Goal: Task Accomplishment & Management: Complete application form

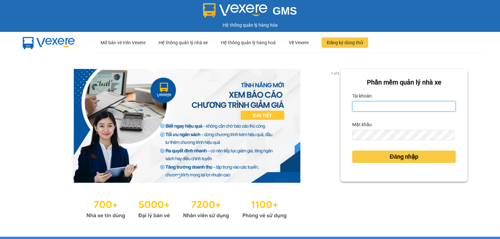
click at [382, 102] on input "Tài khoản" at bounding box center [403, 106] width 103 height 10
type input "thao.nhuquynh"
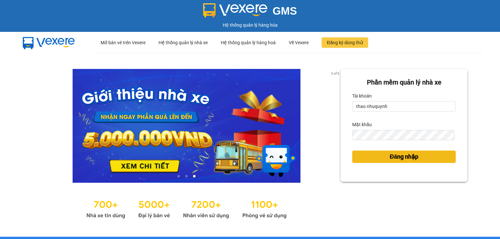
click at [379, 157] on button "Đăng nhập" at bounding box center [403, 157] width 103 height 12
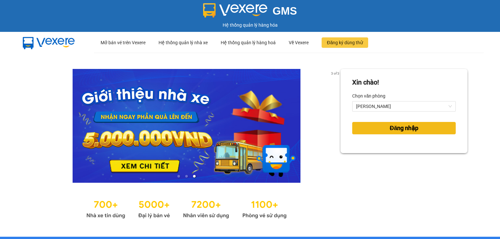
click at [377, 129] on button "Đăng nhập" at bounding box center [403, 128] width 103 height 12
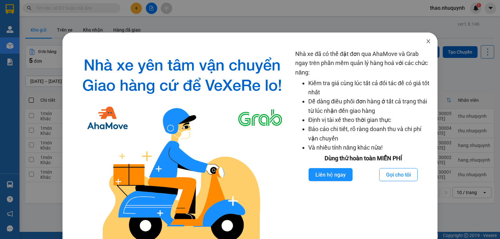
click at [426, 43] on icon "close" at bounding box center [428, 41] width 5 height 5
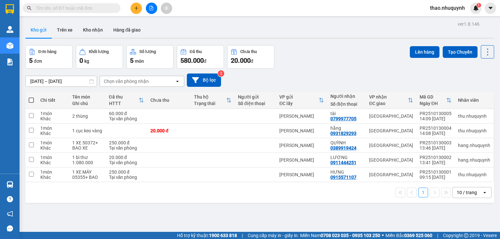
click at [138, 8] on icon "plus" at bounding box center [136, 8] width 5 height 5
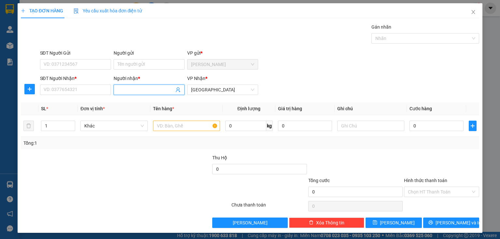
click at [120, 90] on input "Người nhận *" at bounding box center [145, 89] width 57 height 7
type input "cầm"
click at [98, 93] on input "SĐT Người Nhận *" at bounding box center [75, 90] width 71 height 10
click at [163, 122] on input "text" at bounding box center [186, 126] width 67 height 10
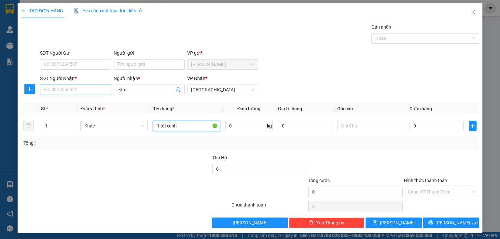
type input "1 túi xanh"
click at [54, 86] on input "SĐT Người Nhận *" at bounding box center [75, 90] width 71 height 10
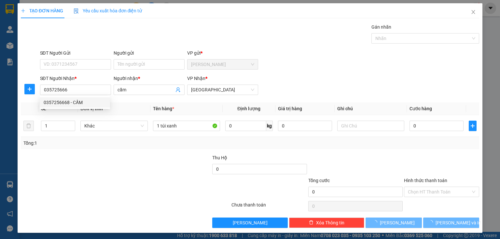
click at [59, 109] on div "0357256668 0357256668 - CẦM" at bounding box center [75, 102] width 70 height 13
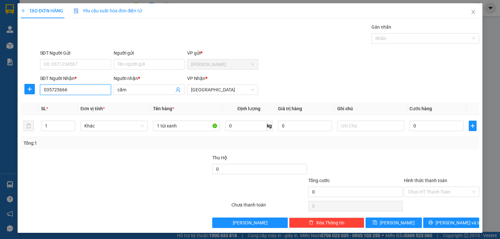
click at [75, 88] on input "035725666" at bounding box center [75, 90] width 71 height 10
type input "0357256668"
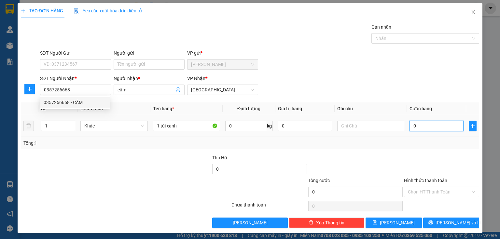
click at [428, 125] on input "0" at bounding box center [436, 126] width 54 height 10
type input "2"
type input "20"
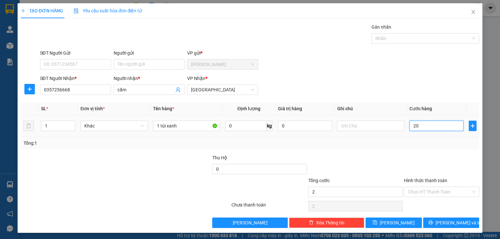
type input "20"
type input "200"
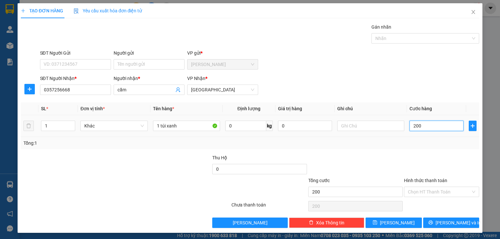
type input "2.000"
type input "20.000"
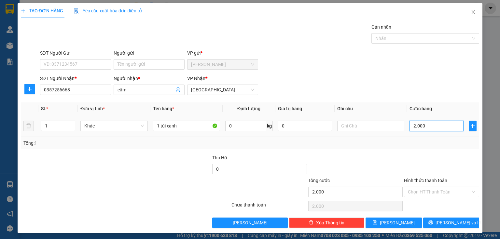
type input "20.000"
click at [419, 190] on input "Hình thức thanh toán" at bounding box center [439, 192] width 63 height 10
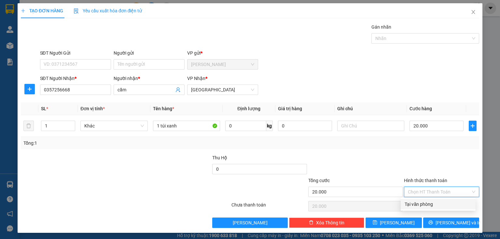
click at [417, 203] on div "Tại văn phòng" at bounding box center [437, 204] width 67 height 7
type input "0"
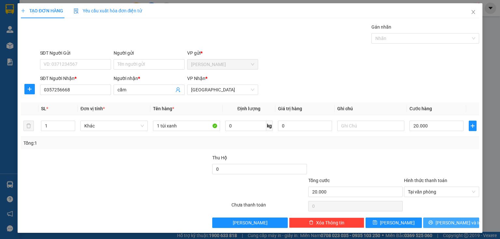
click at [424, 225] on button "[PERSON_NAME] và In" at bounding box center [451, 223] width 56 height 10
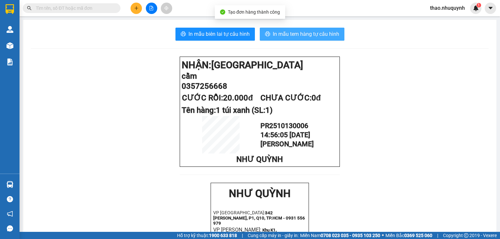
click at [266, 32] on icon "printer" at bounding box center [267, 33] width 5 height 5
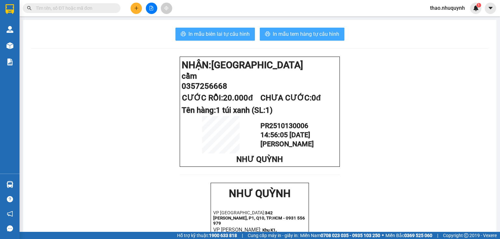
click at [216, 31] on span "In mẫu biên lai tự cấu hình" at bounding box center [218, 34] width 61 height 8
click at [79, 7] on input "text" at bounding box center [74, 8] width 77 height 7
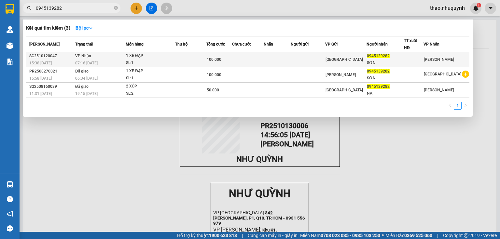
type input "0945139282"
click at [118, 58] on td "VP Nhận 07:16 [DATE]" at bounding box center [100, 59] width 52 height 15
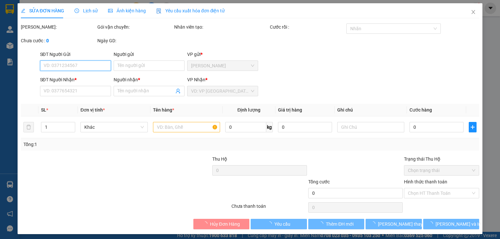
type input "0945139282"
type input "SƠN"
type input "100.000"
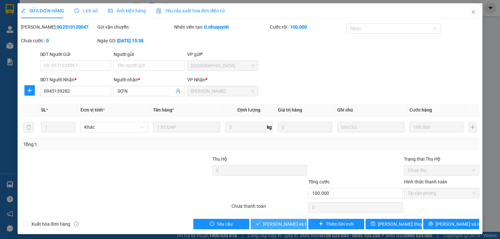
click at [265, 220] on button "[PERSON_NAME] và Giao hàng" at bounding box center [279, 224] width 56 height 10
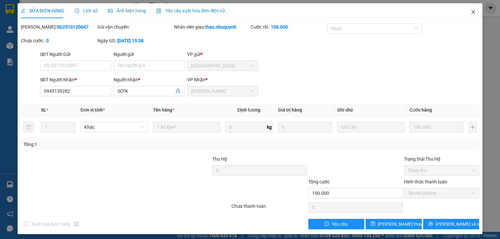
click at [470, 10] on icon "close" at bounding box center [472, 11] width 5 height 5
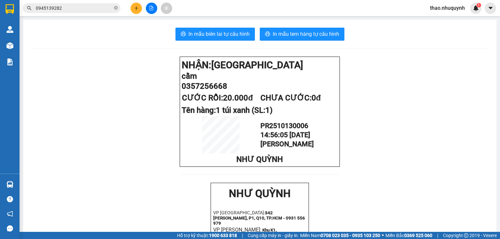
click at [118, 8] on span "0945139282" at bounding box center [72, 8] width 98 height 10
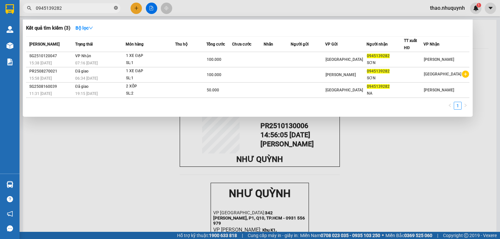
click at [114, 8] on icon "close-circle" at bounding box center [116, 8] width 4 height 4
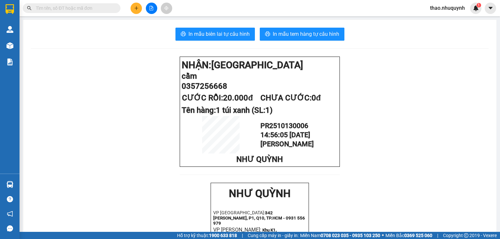
click at [111, 7] on input "text" at bounding box center [74, 8] width 77 height 7
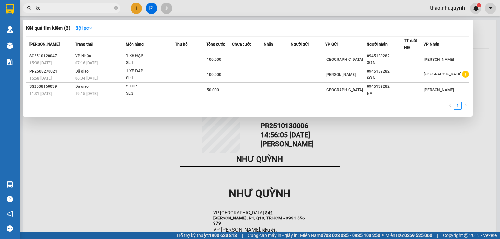
type input "ken"
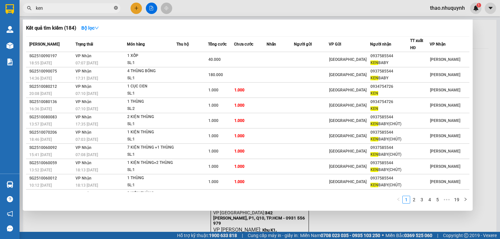
click at [115, 9] on icon "close-circle" at bounding box center [116, 8] width 4 height 4
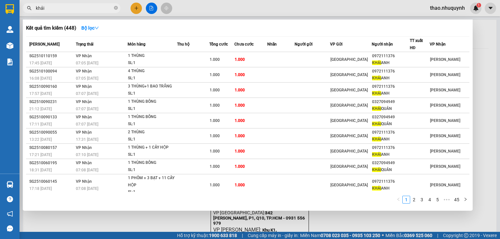
type input "khải"
click at [135, 7] on div at bounding box center [250, 119] width 500 height 239
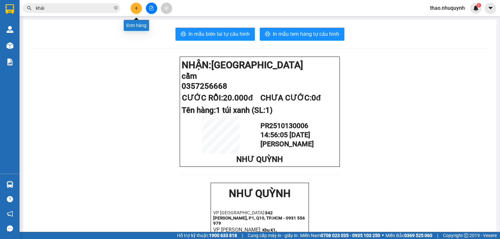
click at [135, 7] on icon "plus" at bounding box center [136, 8] width 5 height 5
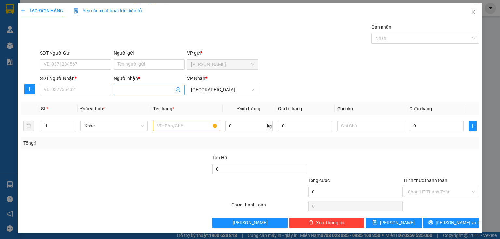
click at [129, 88] on input "Người nhận *" at bounding box center [145, 89] width 57 height 7
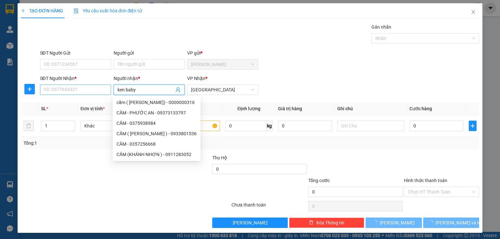
type input "ken baby"
click at [86, 89] on input "SĐT Người Nhận *" at bounding box center [75, 90] width 71 height 10
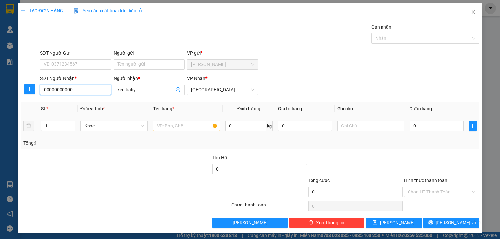
type input "00000000000"
click at [169, 125] on input "text" at bounding box center [186, 126] width 67 height 10
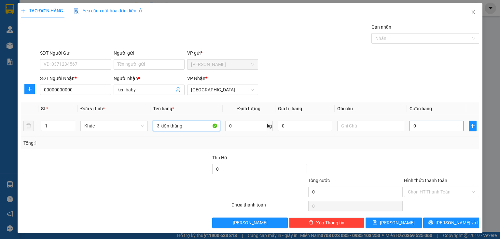
type input "3 kiện thùng"
click at [420, 128] on input "0" at bounding box center [436, 126] width 54 height 10
type input "9"
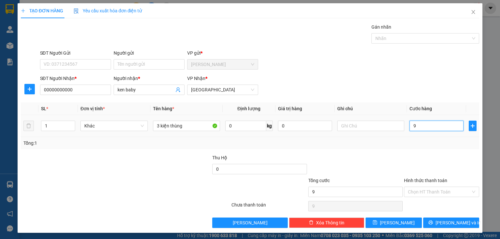
type input "90"
type input "900"
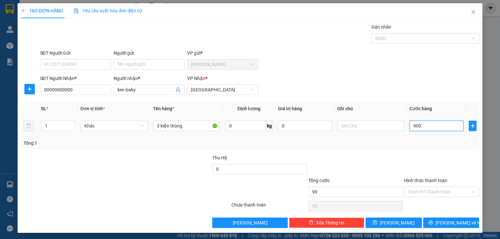
type input "900"
type input "9.000"
type input "90.000"
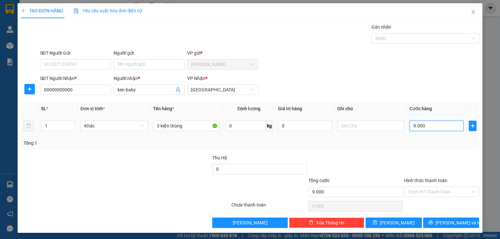
type input "90.000"
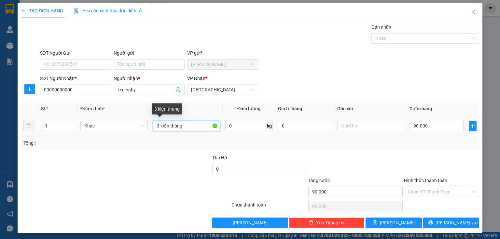
click at [197, 129] on input "3 kiện thùng" at bounding box center [186, 126] width 67 height 10
type input "3 kiện thùng"
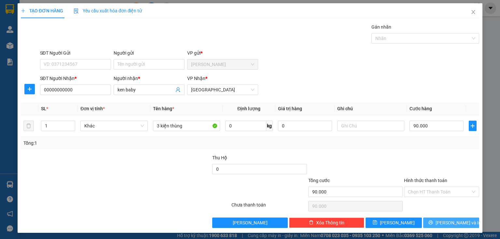
click at [440, 221] on button "[PERSON_NAME] và In" at bounding box center [451, 223] width 56 height 10
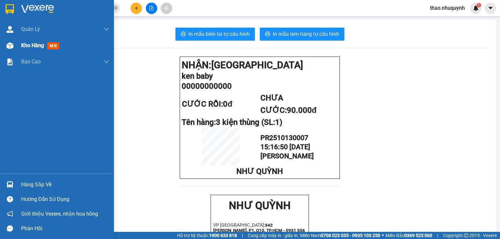
click at [30, 45] on span "Kho hàng" at bounding box center [32, 45] width 23 height 6
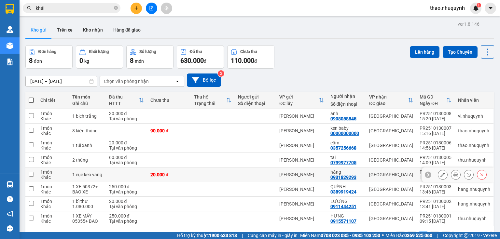
scroll to position [30, 0]
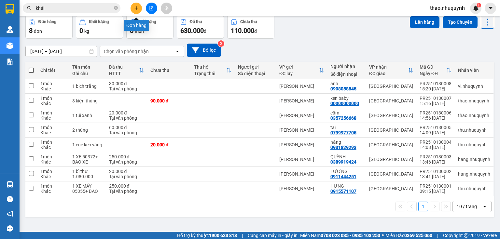
click at [135, 7] on icon "plus" at bounding box center [136, 8] width 5 height 5
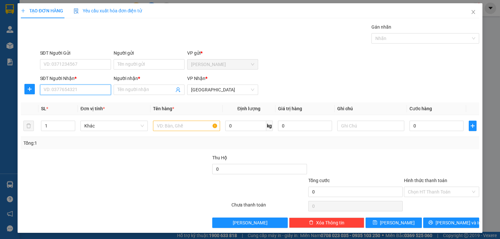
click at [78, 90] on input "SĐT Người Nhận *" at bounding box center [75, 90] width 71 height 10
type input "0918538885"
click at [77, 101] on div "0918538885 - CTY ĐẠI TÀI LỘC" at bounding box center [75, 102] width 63 height 7
type input "CTY ĐẠI TÀI LỘC"
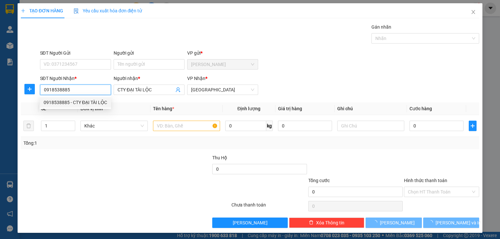
type input "20.000"
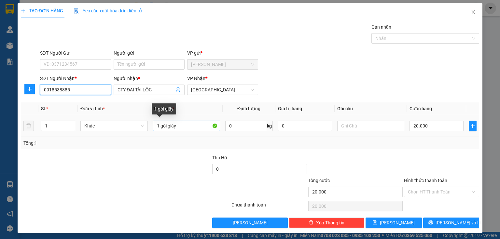
type input "0918538885"
drag, startPoint x: 178, startPoint y: 124, endPoint x: 160, endPoint y: 123, distance: 18.5
click at [160, 123] on input "1 gói giấy" at bounding box center [186, 126] width 67 height 10
type input "1 hộp dẹp"
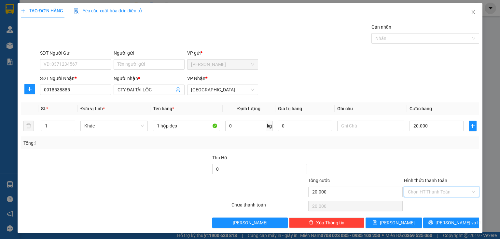
drag, startPoint x: 420, startPoint y: 188, endPoint x: 416, endPoint y: 200, distance: 13.3
click at [420, 188] on input "Hình thức thanh toán" at bounding box center [439, 192] width 63 height 10
drag, startPoint x: 416, startPoint y: 204, endPoint x: 422, endPoint y: 215, distance: 13.2
click at [416, 204] on div "Tại văn phòng" at bounding box center [437, 204] width 67 height 7
type input "0"
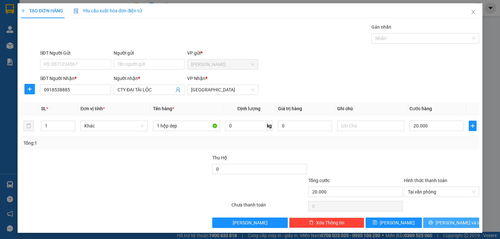
click at [426, 219] on button "[PERSON_NAME] và In" at bounding box center [451, 223] width 56 height 10
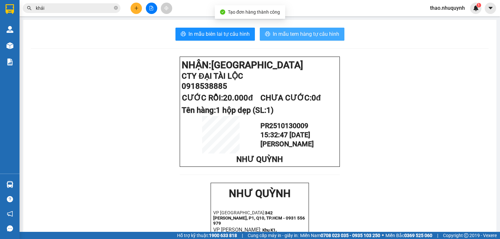
click at [274, 35] on span "In mẫu tem hàng tự cấu hình" at bounding box center [306, 34] width 66 height 8
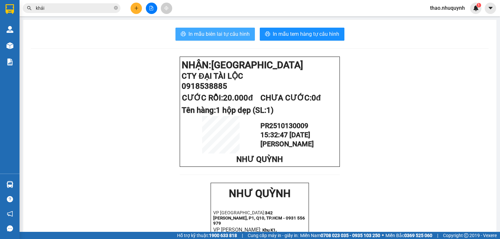
click at [220, 31] on span "In mẫu biên lai tự cấu hình" at bounding box center [218, 34] width 61 height 8
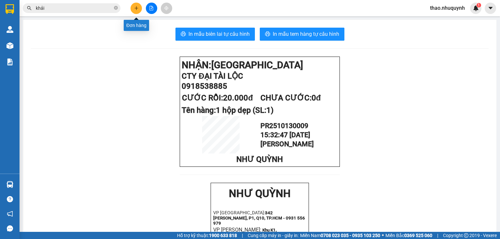
click at [134, 6] on icon "plus" at bounding box center [136, 8] width 5 height 5
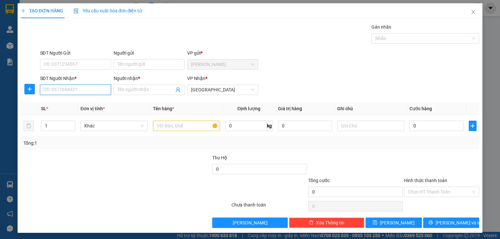
click at [60, 94] on input "SĐT Người Nhận *" at bounding box center [75, 90] width 71 height 10
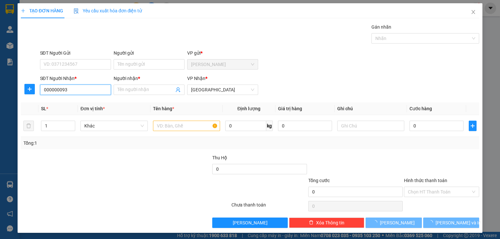
type input "0000000932"
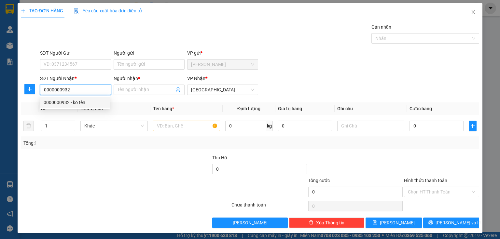
click at [64, 104] on div "0000000932 - ko tên" at bounding box center [75, 102] width 62 height 7
type input "ko tên"
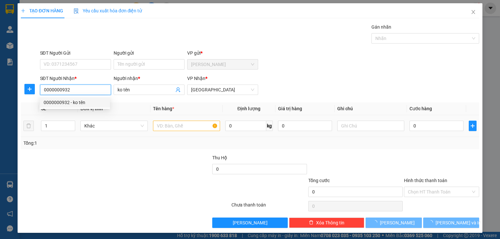
type input "110.000"
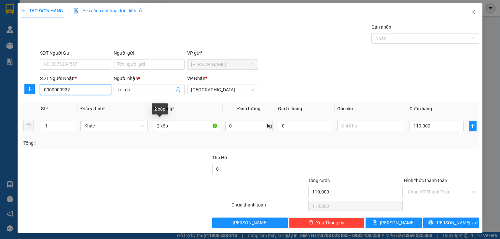
type input "0000000932"
drag, startPoint x: 158, startPoint y: 123, endPoint x: 152, endPoint y: 120, distance: 6.0
click at [153, 121] on input "2 xốp" at bounding box center [186, 126] width 67 height 10
type input "1 xốp"
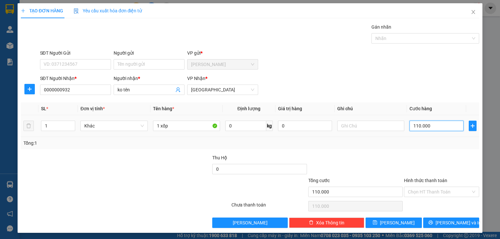
click at [423, 125] on input "110.000" at bounding box center [436, 126] width 54 height 10
click at [439, 192] on input "Hình thức thanh toán" at bounding box center [439, 192] width 63 height 10
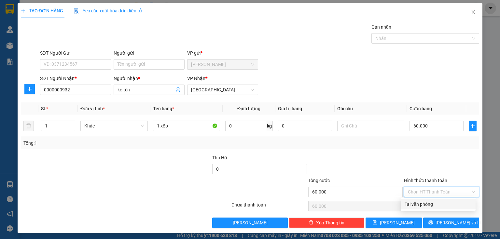
click at [414, 204] on div "Tại văn phòng" at bounding box center [437, 204] width 67 height 7
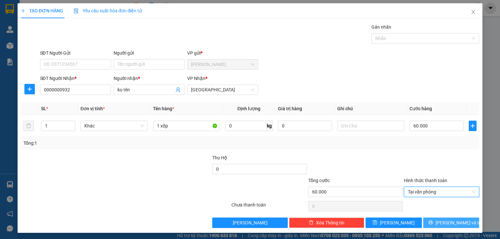
click at [428, 219] on button "[PERSON_NAME] và In" at bounding box center [451, 223] width 56 height 10
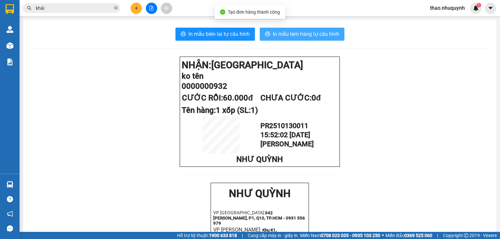
click at [309, 33] on span "In mẫu tem hàng tự cấu hình" at bounding box center [306, 34] width 66 height 8
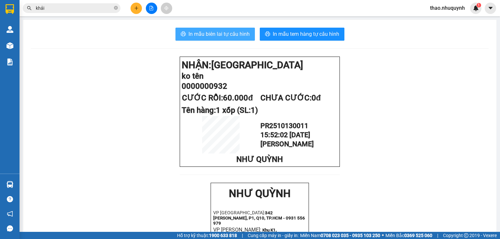
click at [210, 32] on span "In mẫu biên lai tự cấu hình" at bounding box center [218, 34] width 61 height 8
click at [133, 8] on button at bounding box center [135, 8] width 11 height 11
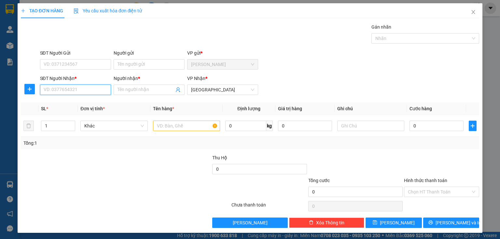
click at [65, 92] on input "SĐT Người Nhận *" at bounding box center [75, 90] width 71 height 10
type input "0979677858"
click at [64, 100] on div "0979677858 - SEN" at bounding box center [75, 102] width 62 height 7
type input "SEN"
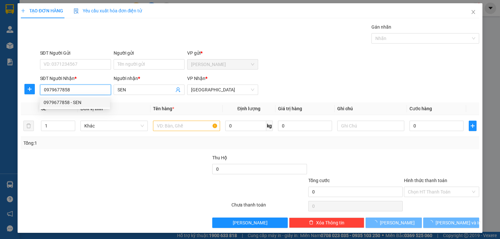
type input "240.000"
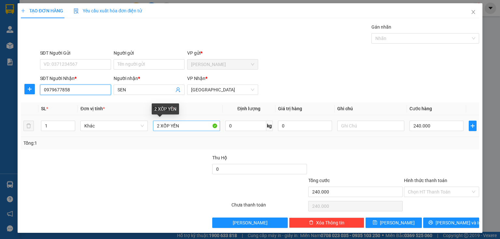
type input "0979677858"
drag, startPoint x: 182, startPoint y: 126, endPoint x: 72, endPoint y: 118, distance: 110.2
click at [73, 118] on tr "1 Khác 2 XỐP YẾN 0 kg 0 240.000" at bounding box center [250, 126] width 458 height 22
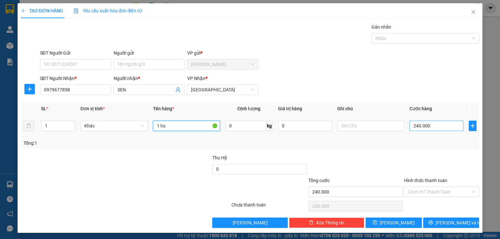
type input "1 hs"
click at [428, 127] on input "240.000" at bounding box center [436, 126] width 54 height 10
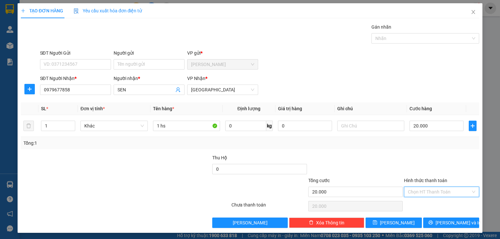
click at [411, 192] on input "Hình thức thanh toán" at bounding box center [439, 192] width 63 height 10
click at [410, 208] on div "Tại văn phòng" at bounding box center [438, 204] width 75 height 10
click at [444, 224] on span "[PERSON_NAME] và In" at bounding box center [458, 222] width 46 height 7
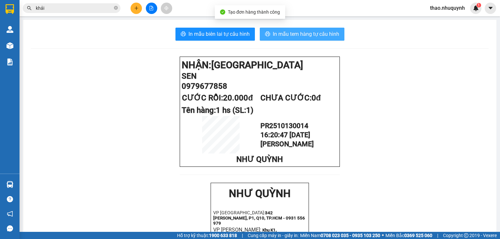
click at [286, 36] on span "In mẫu tem hàng tự cấu hình" at bounding box center [306, 34] width 66 height 8
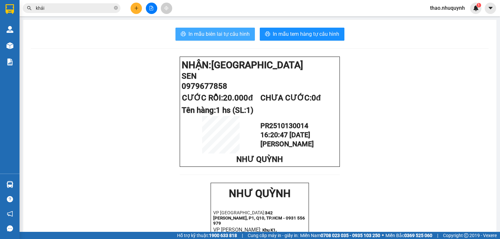
click at [220, 35] on span "In mẫu biên lai tự cấu hình" at bounding box center [218, 34] width 61 height 8
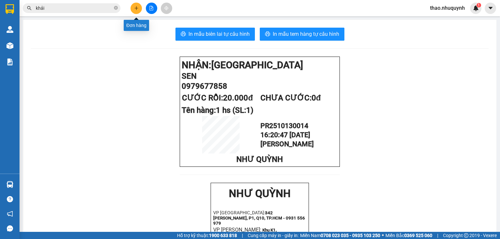
click at [134, 7] on icon "plus" at bounding box center [136, 8] width 5 height 5
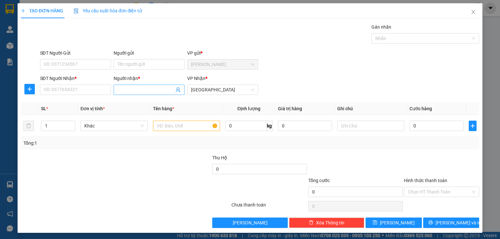
click at [122, 89] on input "Người nhận *" at bounding box center [145, 89] width 57 height 7
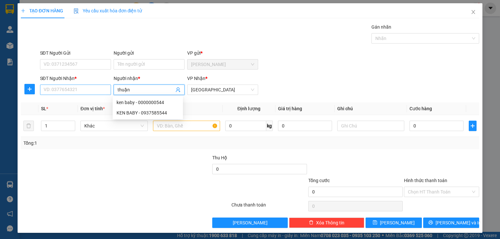
type input "thuận"
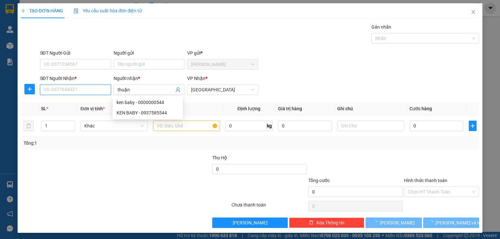
click at [72, 89] on input "SĐT Người Nhận *" at bounding box center [75, 90] width 71 height 10
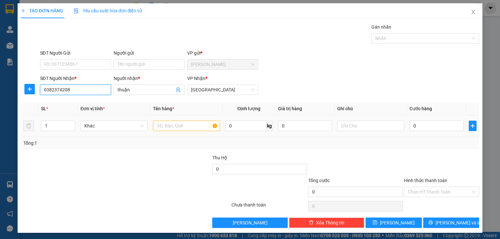
type input "0382374208"
click at [166, 123] on input "text" at bounding box center [186, 126] width 67 height 10
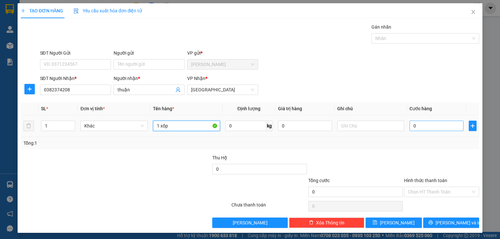
type input "1 xốp"
click at [420, 122] on input "0" at bounding box center [436, 126] width 54 height 10
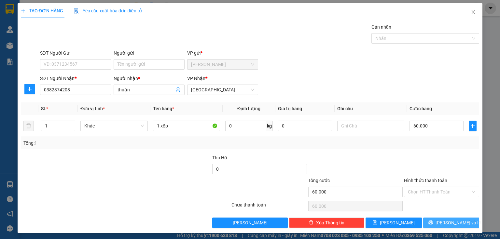
click at [429, 220] on button "[PERSON_NAME] và In" at bounding box center [451, 223] width 56 height 10
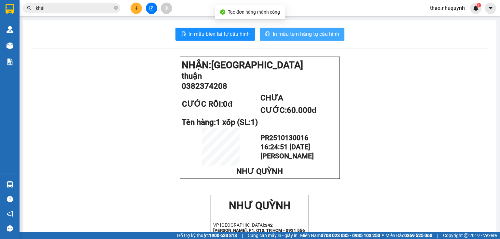
click at [273, 35] on span "In mẫu tem hàng tự cấu hình" at bounding box center [306, 34] width 66 height 8
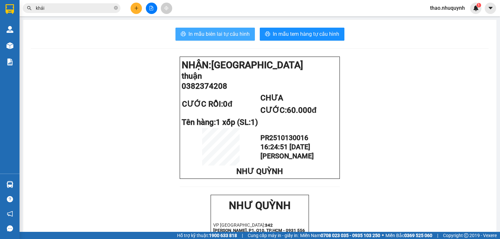
click at [219, 32] on span "In mẫu biên lai tự cấu hình" at bounding box center [218, 34] width 61 height 8
click at [133, 2] on div "Kết quả tìm kiếm ( 448 ) Bộ lọc Mã ĐH Trạng thái Món hàng Thu hộ Tổng cước Chưa…" at bounding box center [250, 8] width 500 height 16
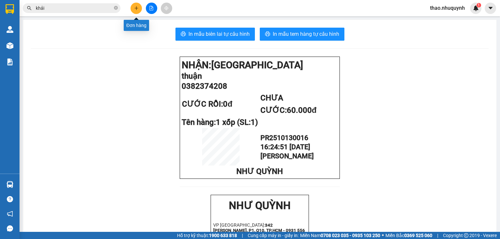
click at [133, 9] on button at bounding box center [135, 8] width 11 height 11
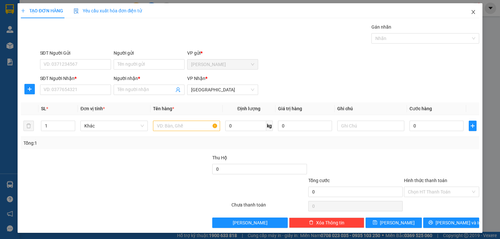
click at [473, 11] on span "Close" at bounding box center [473, 12] width 18 height 18
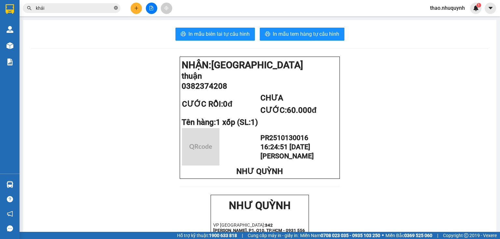
click at [115, 7] on icon "close-circle" at bounding box center [116, 8] width 4 height 4
click at [88, 10] on input "text" at bounding box center [74, 8] width 77 height 7
type input "6"
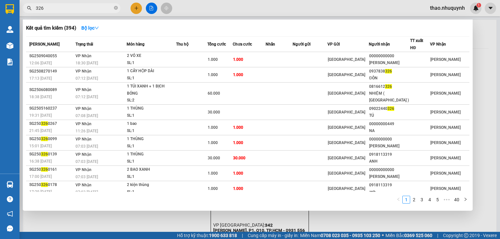
click at [40, 7] on input "326" at bounding box center [74, 8] width 77 height 7
drag, startPoint x: 36, startPoint y: 7, endPoint x: 51, endPoint y: 9, distance: 15.5
click at [51, 9] on input "326" at bounding box center [74, 8] width 77 height 7
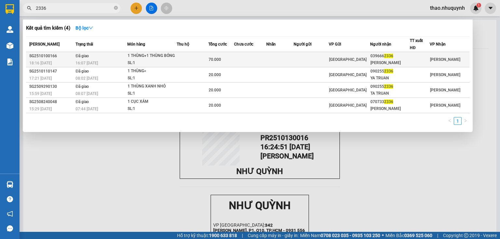
type input "2336"
click at [180, 61] on td at bounding box center [193, 59] width 32 height 15
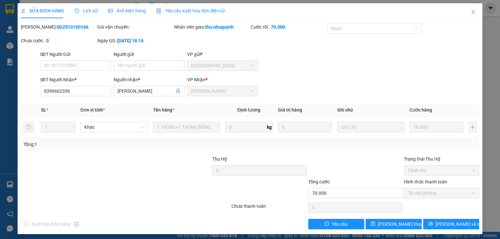
click at [84, 5] on div "Lịch sử" at bounding box center [86, 10] width 23 height 15
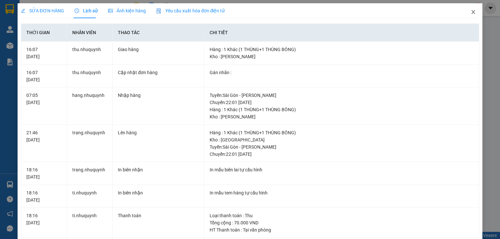
click at [470, 13] on icon "close" at bounding box center [472, 11] width 5 height 5
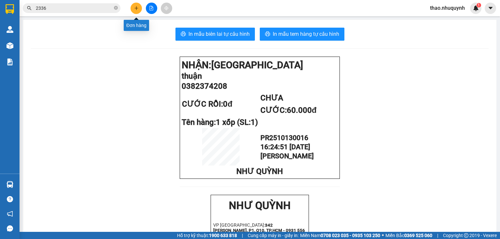
click at [139, 8] on button at bounding box center [135, 8] width 11 height 11
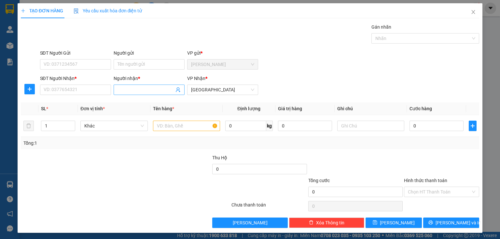
click at [120, 89] on input "Người nhận *" at bounding box center [145, 89] width 57 height 7
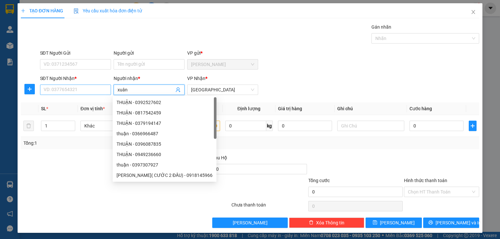
type input "xuân"
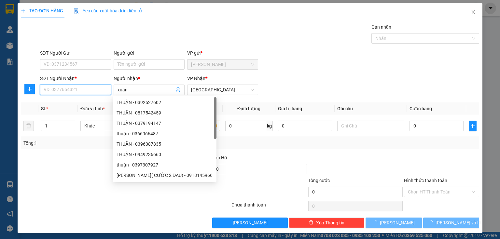
click at [89, 87] on input "SĐT Người Nhận *" at bounding box center [75, 90] width 71 height 10
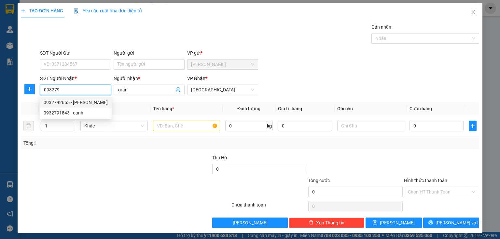
click at [69, 100] on div "0932792655 - [PERSON_NAME]" at bounding box center [76, 102] width 64 height 7
type input "0932792655"
type input "XUÂN"
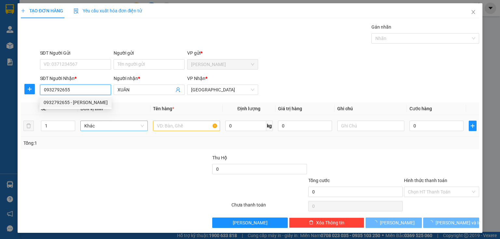
type input "60.000"
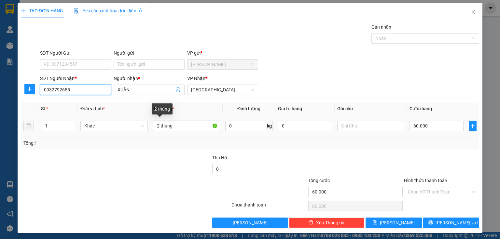
type input "0932792655"
drag, startPoint x: 157, startPoint y: 125, endPoint x: 153, endPoint y: 125, distance: 4.6
click at [153, 125] on input "2 thùng" at bounding box center [186, 126] width 67 height 10
type input "1 thùng"
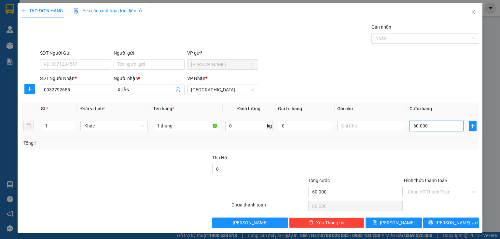
click at [431, 123] on input "60.000" at bounding box center [436, 126] width 54 height 10
type input "4"
type input "40"
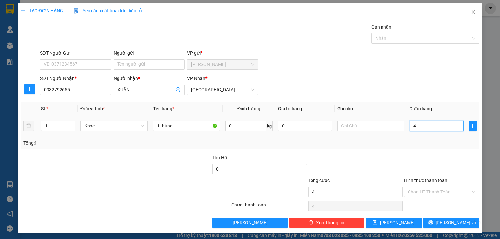
type input "40"
type input "400"
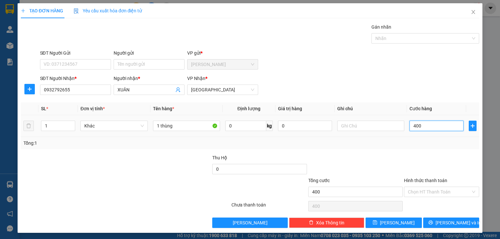
type input "4.000"
type input "40.000"
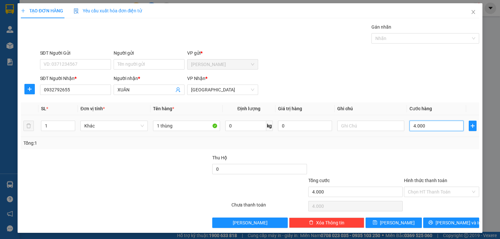
type input "40.000"
click at [426, 194] on input "Hình thức thanh toán" at bounding box center [439, 192] width 63 height 10
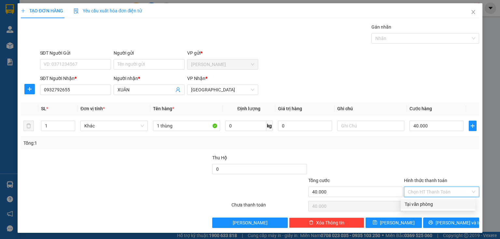
click at [416, 204] on div "Tại văn phòng" at bounding box center [437, 204] width 67 height 7
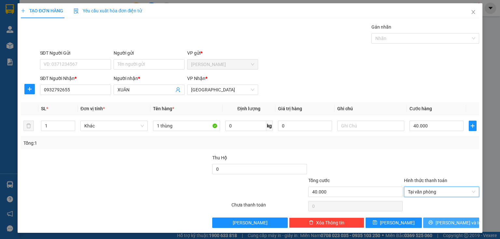
click at [427, 220] on button "[PERSON_NAME] và In" at bounding box center [451, 223] width 56 height 10
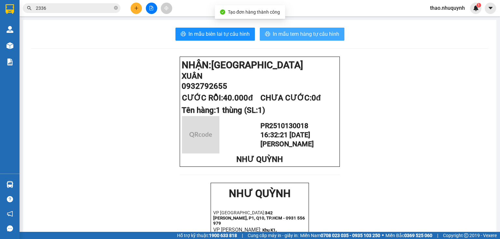
click at [301, 35] on span "In mẫu tem hàng tự cấu hình" at bounding box center [306, 34] width 66 height 8
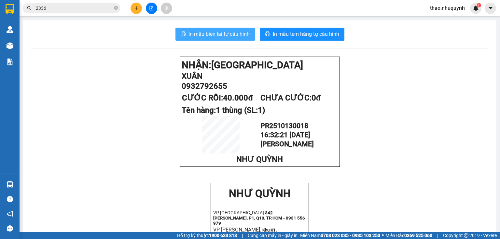
click at [197, 37] on span "In mẫu biên lai tự cấu hình" at bounding box center [218, 34] width 61 height 8
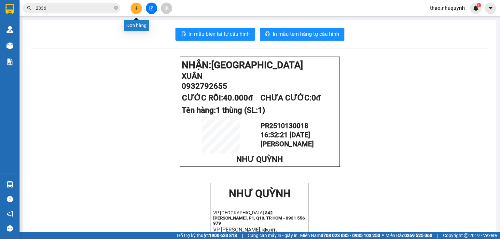
click at [134, 9] on icon "plus" at bounding box center [136, 8] width 5 height 5
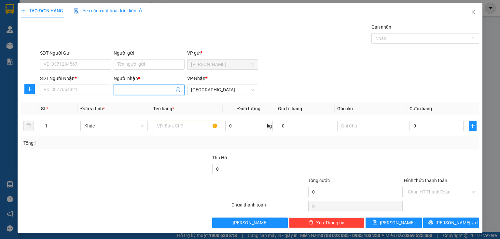
click at [124, 90] on input "Người nhận *" at bounding box center [145, 89] width 57 height 7
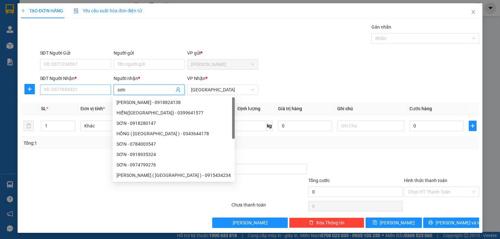
type input "sơn"
drag, startPoint x: 92, startPoint y: 85, endPoint x: 120, endPoint y: 73, distance: 30.1
click at [92, 86] on input "SĐT Người Nhận *" at bounding box center [75, 90] width 71 height 10
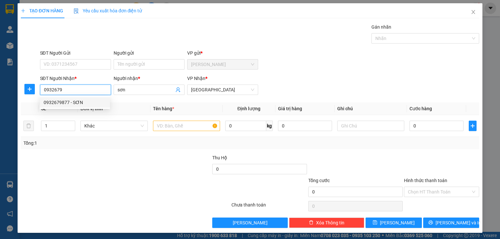
click at [52, 103] on div "0932679877 - SƠN" at bounding box center [75, 102] width 62 height 7
type input "0932679877"
type input "SƠN"
type input "80.000"
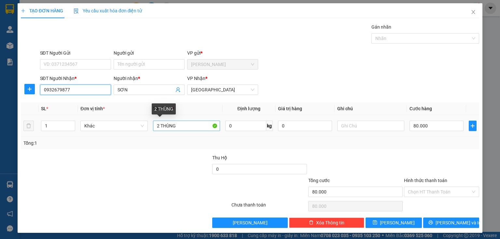
type input "0932679877"
click at [157, 123] on input "2 THÙNG" at bounding box center [186, 126] width 67 height 10
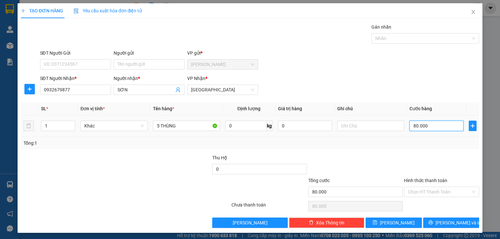
click at [439, 126] on input "80.000" at bounding box center [436, 126] width 54 height 10
click at [427, 226] on button "[PERSON_NAME] và In" at bounding box center [451, 223] width 56 height 10
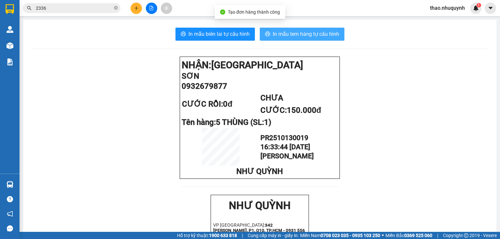
click at [273, 35] on span "In mẫu tem hàng tự cấu hình" at bounding box center [306, 34] width 66 height 8
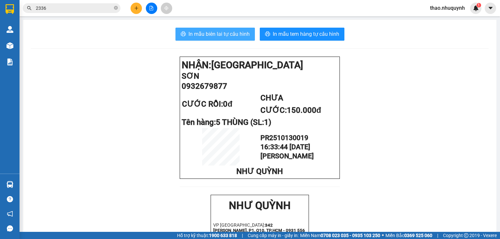
click at [221, 35] on span "In mẫu biên lai tự cấu hình" at bounding box center [218, 34] width 61 height 8
click at [117, 7] on icon "close-circle" at bounding box center [116, 8] width 4 height 4
type input "0"
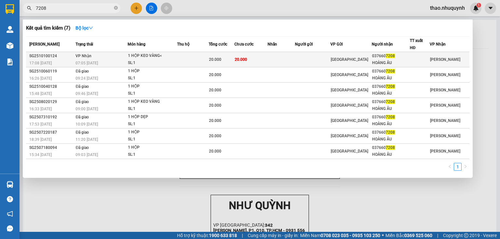
type input "7208"
click at [173, 55] on div "1 HỘP KEO VÀNG<" at bounding box center [152, 55] width 49 height 7
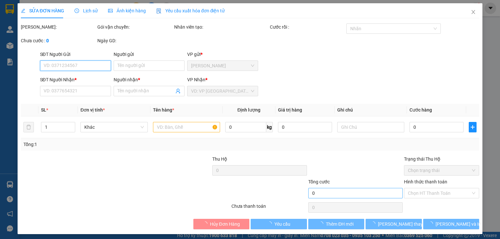
type input "0376607208"
type input "HOÀNG ÂU"
type input "20.000"
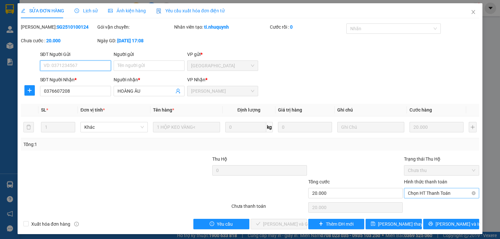
click at [415, 196] on span "Chọn HT Thanh Toán" at bounding box center [441, 193] width 67 height 10
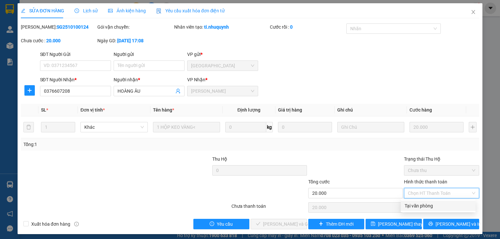
click at [417, 205] on div "Tại văn phòng" at bounding box center [437, 205] width 67 height 7
type input "0"
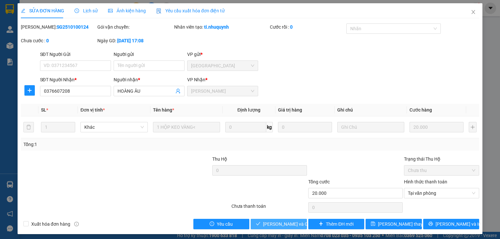
click at [284, 223] on span "[PERSON_NAME] và Giao hàng" at bounding box center [294, 224] width 62 height 7
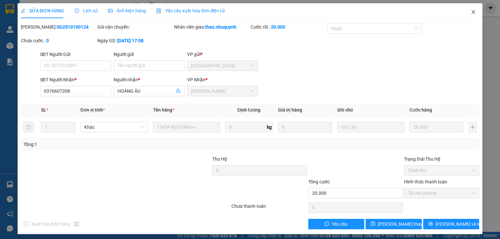
click at [470, 10] on icon "close" at bounding box center [472, 11] width 5 height 5
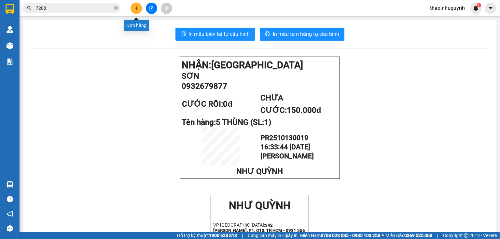
click at [138, 9] on icon "plus" at bounding box center [136, 8] width 5 height 5
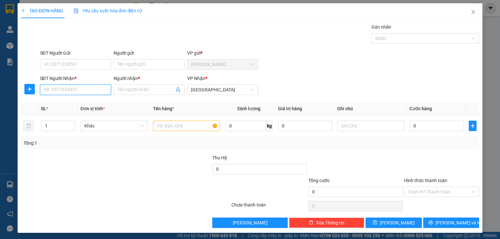
click at [69, 92] on input "SĐT Người Nhận *" at bounding box center [75, 90] width 71 height 10
type input "0906662141"
click at [56, 104] on div "0906662141 - tý" at bounding box center [75, 102] width 62 height 7
type input "tý"
type input "20.000"
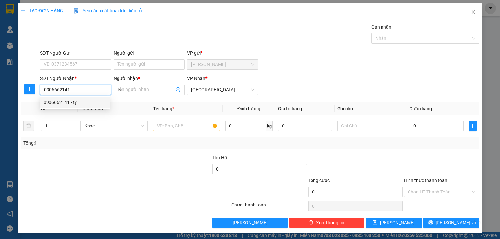
type input "20.000"
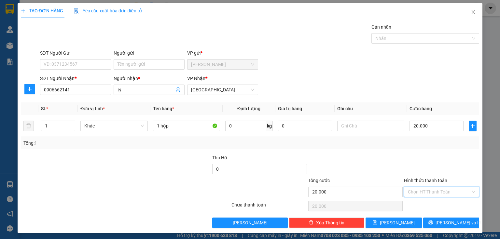
click at [428, 192] on input "Hình thức thanh toán" at bounding box center [439, 192] width 63 height 10
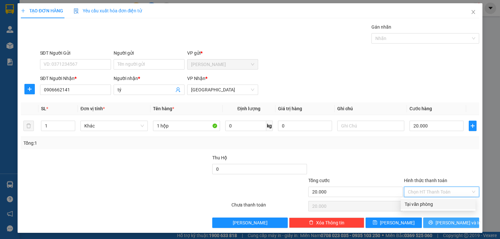
click at [432, 223] on icon "printer" at bounding box center [430, 223] width 4 height 4
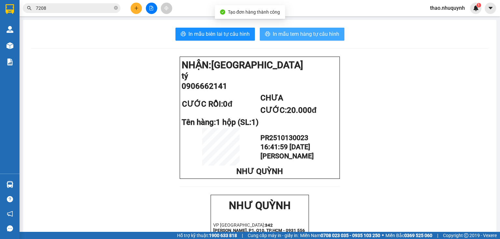
click at [292, 36] on span "In mẫu tem hàng tự cấu hình" at bounding box center [306, 34] width 66 height 8
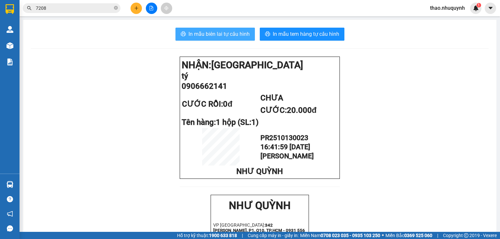
click at [207, 35] on span "In mẫu biên lai tự cấu hình" at bounding box center [218, 34] width 61 height 8
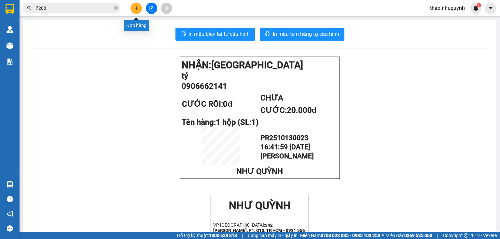
click at [138, 5] on button at bounding box center [135, 8] width 11 height 11
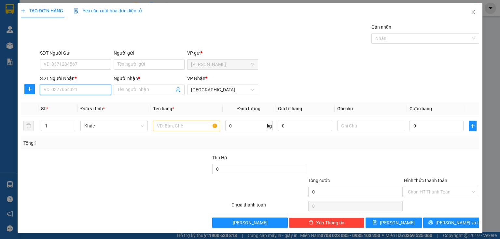
click at [81, 88] on input "SĐT Người Nhận *" at bounding box center [75, 90] width 71 height 10
click at [61, 100] on div "0868036034 - THÁI" at bounding box center [75, 102] width 62 height 7
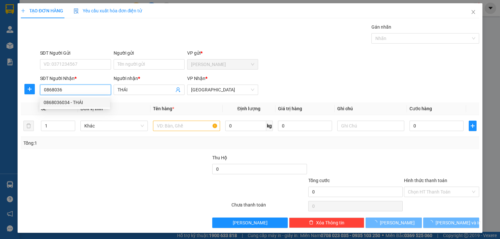
type input "0868036034"
type input "THÁI"
type input "20.000"
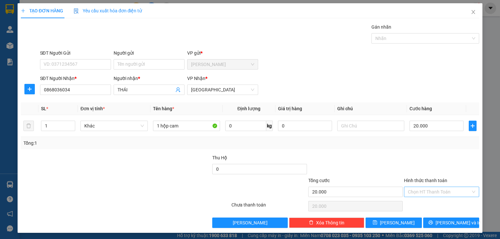
click at [413, 190] on input "Hình thức thanh toán" at bounding box center [439, 192] width 63 height 10
click at [416, 204] on div "Tại văn phòng" at bounding box center [437, 204] width 67 height 7
click at [426, 224] on button "[PERSON_NAME] và In" at bounding box center [451, 223] width 56 height 10
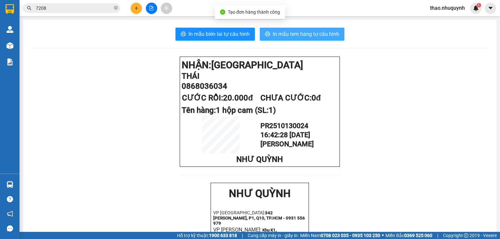
click at [280, 37] on span "In mẫu tem hàng tự cấu hình" at bounding box center [306, 34] width 66 height 8
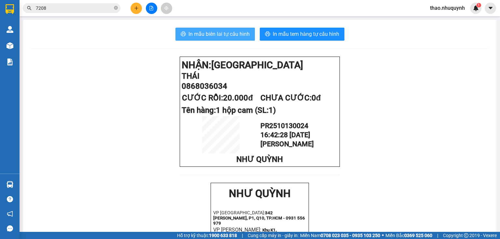
click at [198, 34] on span "In mẫu biên lai tự cấu hình" at bounding box center [218, 34] width 61 height 8
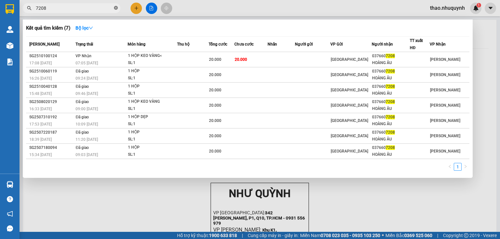
click at [115, 7] on icon "close-circle" at bounding box center [116, 8] width 4 height 4
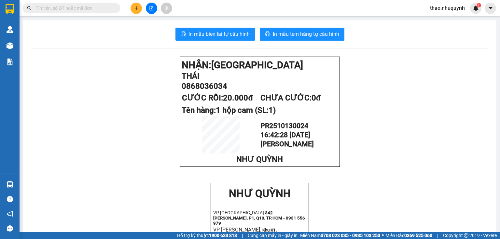
click at [63, 8] on input "text" at bounding box center [74, 8] width 77 height 7
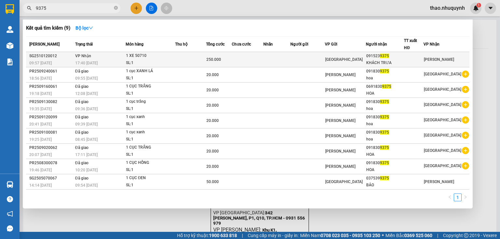
type input "9375"
click at [146, 56] on div "1 XE 50710" at bounding box center [150, 55] width 49 height 7
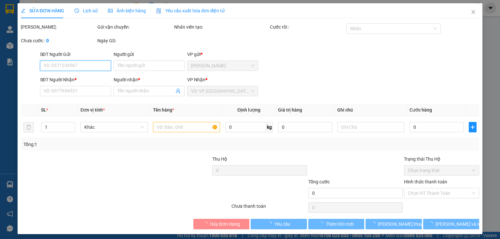
type input "0915239375"
type input "KHÁCH TRƯA"
type input "250.000"
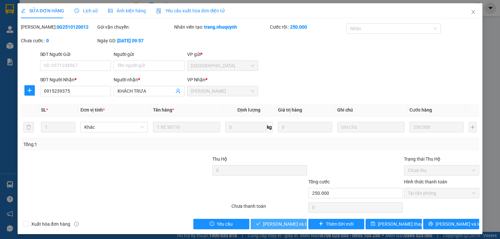
click at [269, 225] on span "[PERSON_NAME] và Giao hàng" at bounding box center [294, 224] width 62 height 7
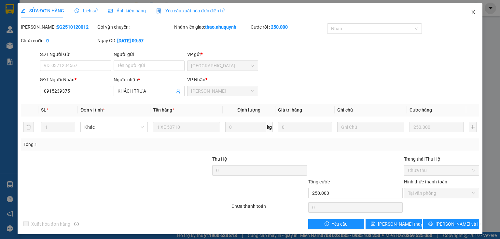
click at [470, 11] on icon "close" at bounding box center [472, 11] width 5 height 5
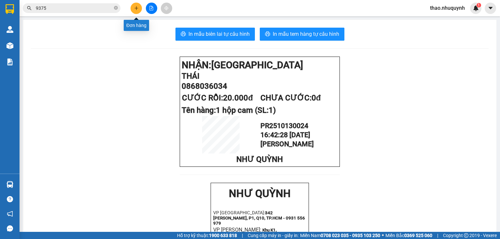
click at [134, 9] on icon "plus" at bounding box center [136, 8] width 5 height 5
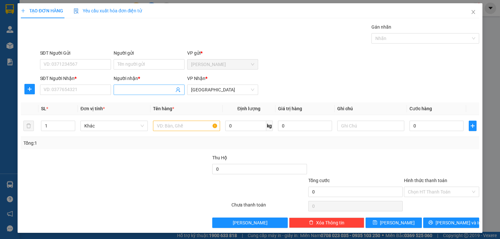
click at [122, 91] on input "Người nhận *" at bounding box center [145, 89] width 57 height 7
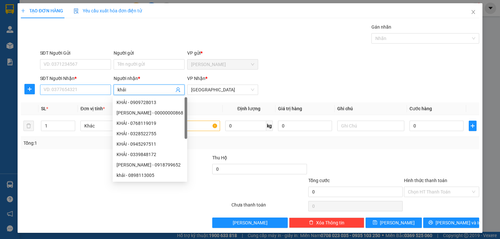
type input "khải"
click at [59, 86] on input "SĐT Người Nhận *" at bounding box center [75, 90] width 71 height 10
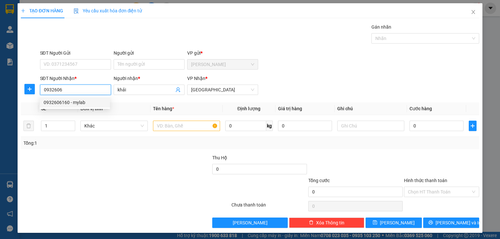
click at [63, 103] on div "0932606160 - mylab" at bounding box center [75, 102] width 62 height 7
type input "0932606160"
type input "mylab"
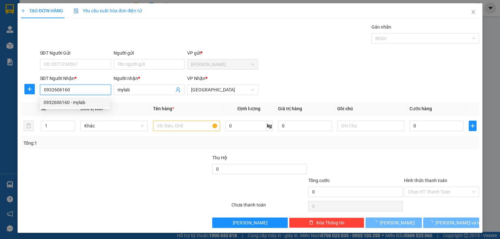
type input "20.000"
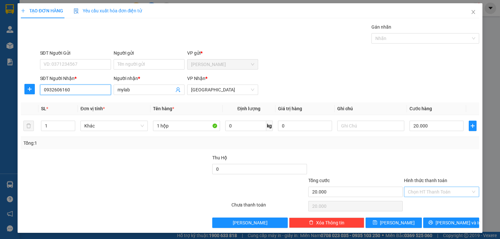
type input "0932606160"
click at [428, 193] on input "Hình thức thanh toán" at bounding box center [439, 192] width 63 height 10
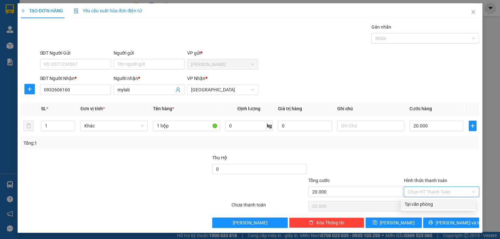
click at [411, 205] on div "Tại văn phòng" at bounding box center [437, 204] width 67 height 7
type input "0"
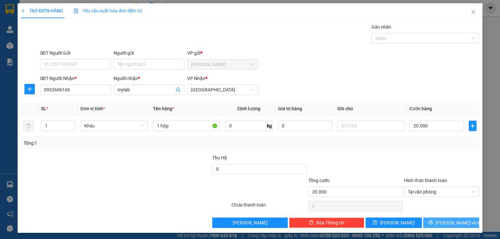
click at [432, 223] on icon "printer" at bounding box center [430, 223] width 4 height 4
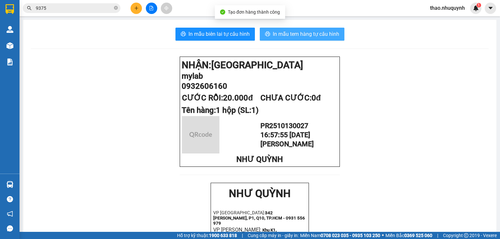
click at [268, 33] on button "In mẫu tem hàng tự cấu hình" at bounding box center [302, 34] width 85 height 13
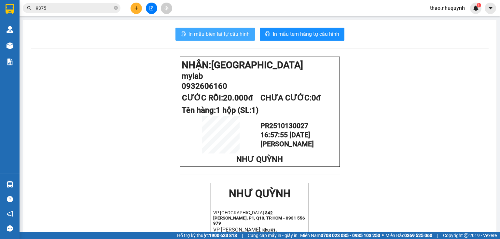
click at [217, 34] on span "In mẫu biên lai tự cấu hình" at bounding box center [218, 34] width 61 height 8
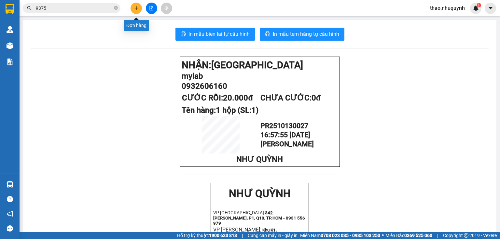
click at [138, 5] on button at bounding box center [135, 8] width 11 height 11
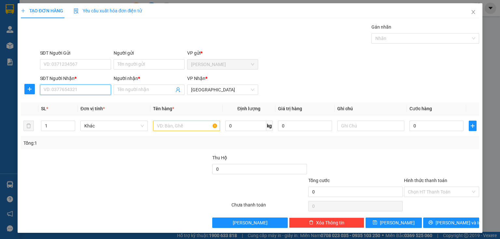
click at [70, 88] on input "SĐT Người Nhận *" at bounding box center [75, 90] width 71 height 10
click at [65, 101] on div "0901142769 - NGUYÊN" at bounding box center [75, 102] width 62 height 7
type input "0901142769"
type input "NGUYÊN"
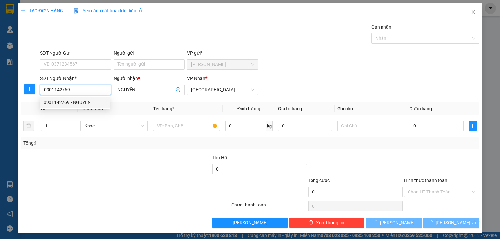
type input "30.000"
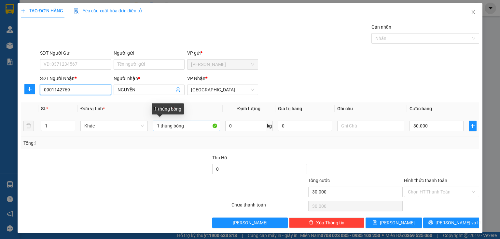
type input "0901142769"
click at [186, 127] on input "1 thùng bóng" at bounding box center [186, 126] width 67 height 10
drag, startPoint x: 157, startPoint y: 123, endPoint x: 152, endPoint y: 121, distance: 6.0
click at [153, 121] on input "1 thùng bóng" at bounding box center [186, 126] width 67 height 10
click at [191, 123] on input "3 thùng bóng" at bounding box center [186, 126] width 67 height 10
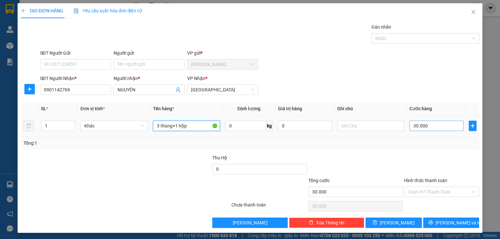
type input "3 thùng+1 hộp"
click at [417, 122] on input "30.000" at bounding box center [436, 126] width 54 height 10
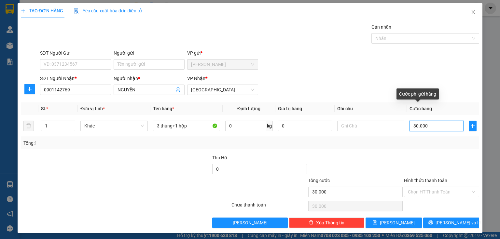
type input "1"
type input "14"
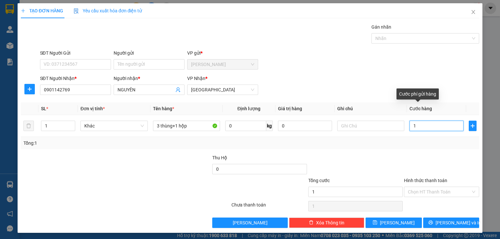
type input "14"
type input "140"
type input "1.400"
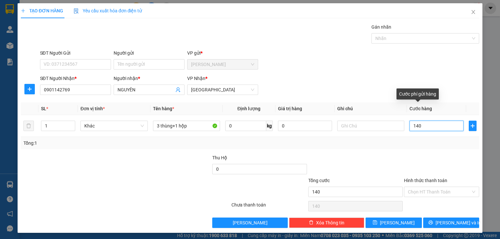
type input "1.400"
type input "14.000"
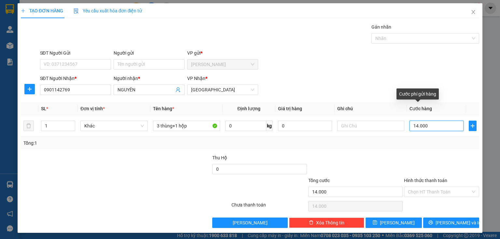
type input "140.000"
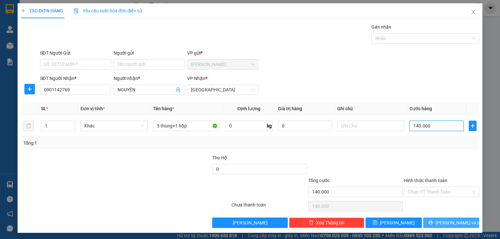
type input "140.000"
click at [429, 221] on button "[PERSON_NAME] và In" at bounding box center [451, 223] width 56 height 10
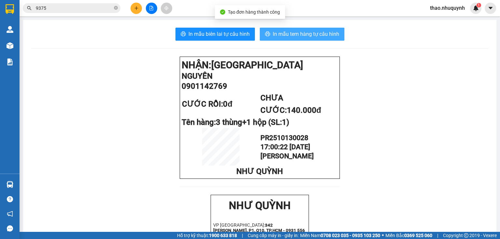
click at [279, 32] on span "In mẫu tem hàng tự cấu hình" at bounding box center [306, 34] width 66 height 8
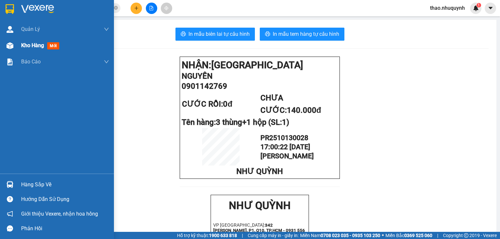
click at [25, 44] on span "Kho hàng" at bounding box center [32, 45] width 23 height 6
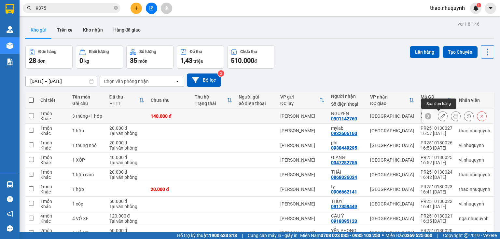
click at [440, 116] on icon at bounding box center [442, 116] width 5 height 5
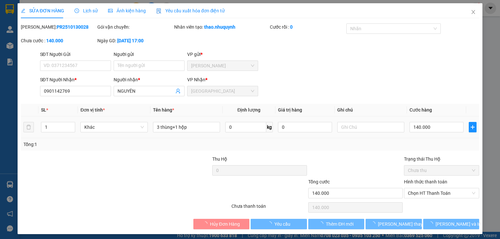
type input "0901142769"
type input "NGUYÊN"
type input "140.000"
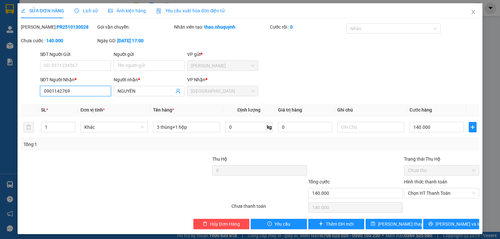
drag, startPoint x: 71, startPoint y: 92, endPoint x: 38, endPoint y: 86, distance: 33.4
click at [38, 86] on div "SĐT Người Nhận * 0901142769 0901142769 Người nhận * NGUYÊN VP Nhận * [GEOGRAPHI…" at bounding box center [249, 87] width 459 height 23
click at [216, 223] on span "Hủy Đơn Hàng" at bounding box center [225, 224] width 30 height 7
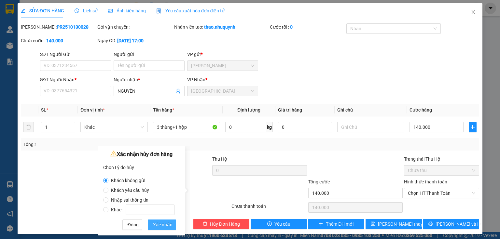
click at [160, 223] on span "Xác nhận" at bounding box center [163, 224] width 20 height 7
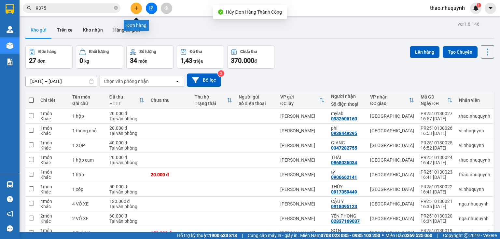
click at [134, 5] on button at bounding box center [135, 8] width 11 height 11
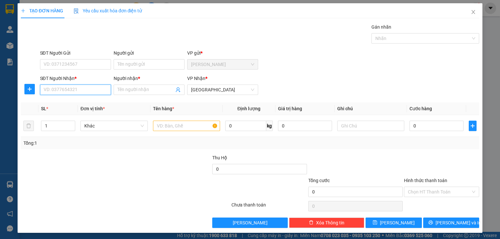
paste input "0901142769"
type input "0901142769"
click at [67, 100] on div "0901142769 - NGUYÊN" at bounding box center [75, 102] width 62 height 7
type input "NGUYÊN"
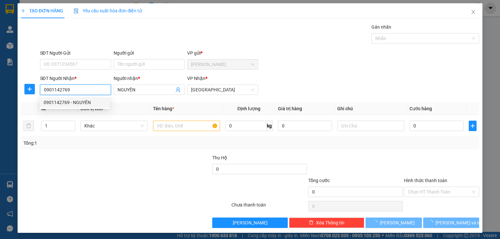
type input "30.000"
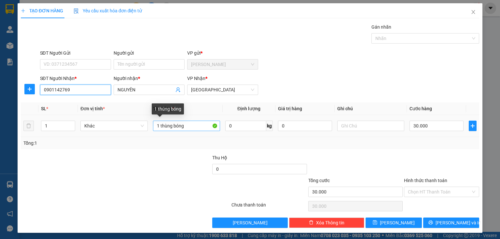
type input "0901142769"
drag, startPoint x: 183, startPoint y: 124, endPoint x: 133, endPoint y: 124, distance: 50.1
click at [133, 124] on tr "1 Khác 1 thùng bóng 0 kg 0 30.000" at bounding box center [250, 126] width 458 height 22
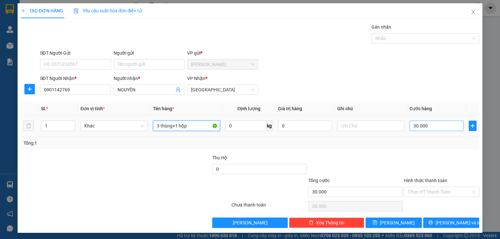
type input "3 thùng+1 hộp"
click at [439, 126] on input "30.000" at bounding box center [436, 126] width 54 height 10
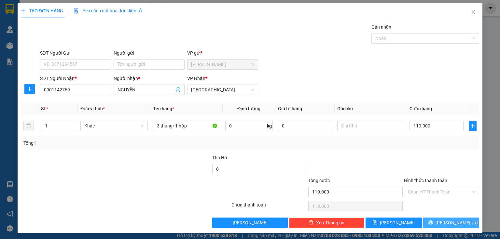
click at [426, 225] on button "[PERSON_NAME] và In" at bounding box center [451, 223] width 56 height 10
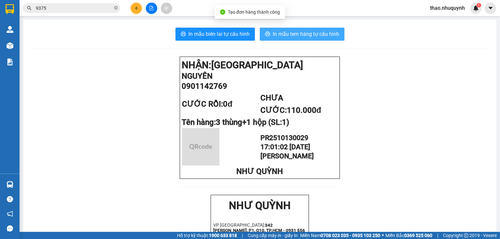
click at [279, 35] on span "In mẫu tem hàng tự cấu hình" at bounding box center [306, 34] width 66 height 8
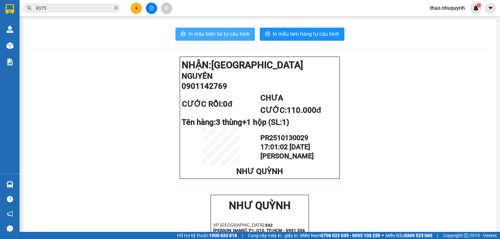
click at [191, 32] on span "In mẫu biên lai tự cấu hình" at bounding box center [218, 34] width 61 height 8
click at [131, 10] on button at bounding box center [135, 8] width 11 height 11
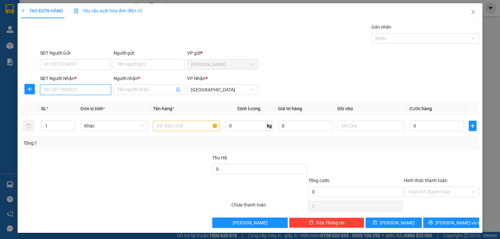
click at [81, 93] on input "SĐT Người Nhận *" at bounding box center [75, 90] width 71 height 10
click at [122, 88] on input "Người nhận *" at bounding box center [145, 89] width 57 height 7
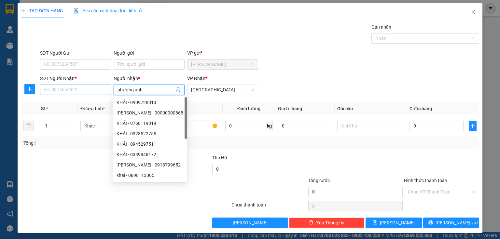
type input "phương anh"
click at [80, 86] on input "SĐT Người Nhận *" at bounding box center [75, 90] width 71 height 10
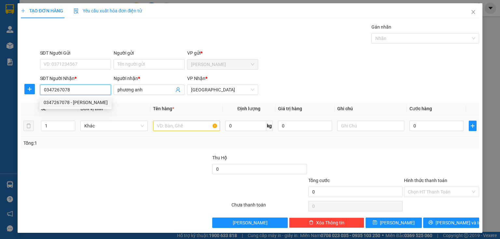
type input "0347267078"
click at [175, 129] on input "text" at bounding box center [186, 126] width 67 height 10
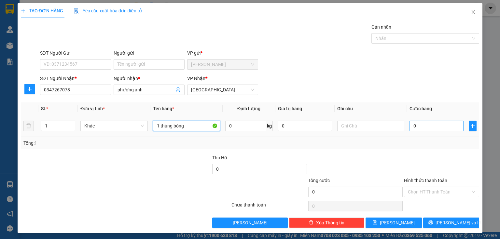
type input "1 thùng bóng"
click at [435, 126] on input "0" at bounding box center [436, 126] width 54 height 10
type input "2"
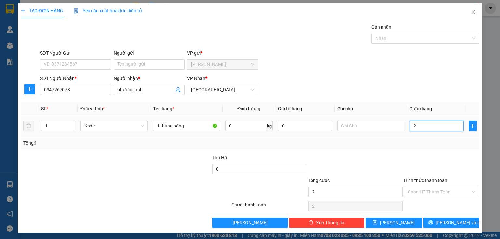
type input "20"
type input "200"
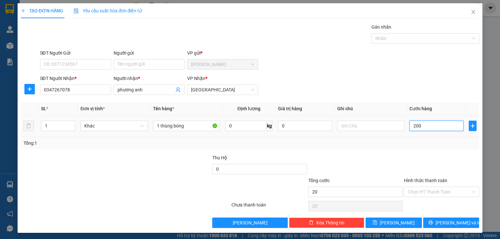
type input "200"
type input "2.000"
type input "20.000"
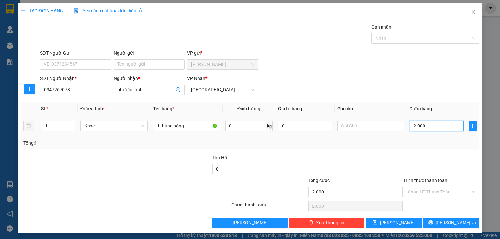
type input "20.000"
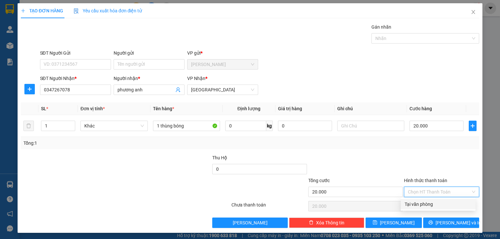
click at [424, 190] on input "Hình thức thanh toán" at bounding box center [439, 192] width 63 height 10
click at [414, 204] on div "Tại văn phòng" at bounding box center [437, 204] width 67 height 7
type input "0"
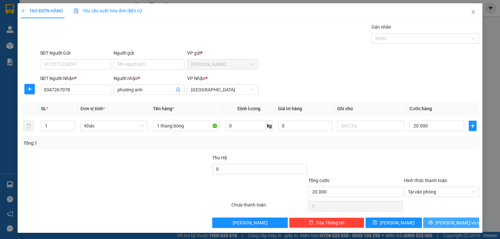
click at [426, 220] on button "[PERSON_NAME] và In" at bounding box center [451, 223] width 56 height 10
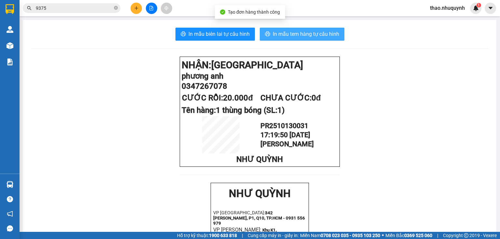
click at [295, 33] on span "In mẫu tem hàng tự cấu hình" at bounding box center [306, 34] width 66 height 8
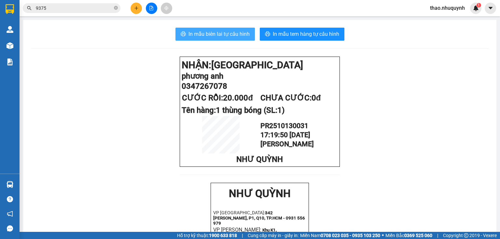
click at [210, 34] on span "In mẫu biên lai tự cấu hình" at bounding box center [218, 34] width 61 height 8
click at [137, 7] on icon "plus" at bounding box center [136, 8] width 5 height 5
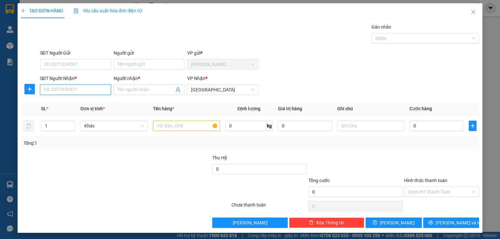
click at [80, 91] on input "SĐT Người Nhận *" at bounding box center [75, 90] width 71 height 10
click at [72, 104] on div "0778601287 - HIỆP" at bounding box center [75, 102] width 62 height 7
type input "0778601287"
type input "HIỆP"
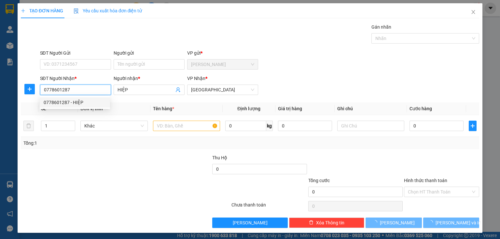
type input "40.000"
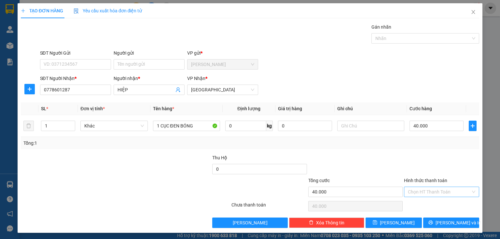
click at [411, 193] on input "Hình thức thanh toán" at bounding box center [439, 192] width 63 height 10
click at [413, 203] on div "Tại văn phòng" at bounding box center [437, 204] width 67 height 7
click at [427, 220] on button "[PERSON_NAME] và In" at bounding box center [451, 223] width 56 height 10
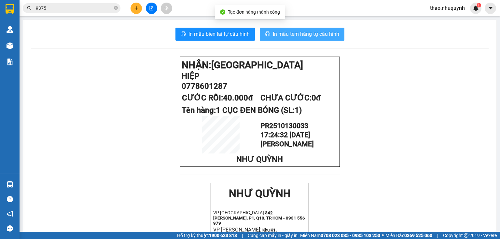
click at [293, 37] on span "In mẫu tem hàng tự cấu hình" at bounding box center [306, 34] width 66 height 8
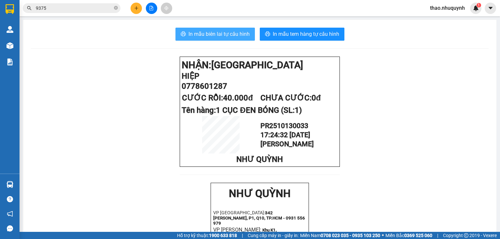
click at [228, 37] on span "In mẫu biên lai tự cấu hình" at bounding box center [218, 34] width 61 height 8
click at [115, 7] on icon "close-circle" at bounding box center [116, 8] width 4 height 4
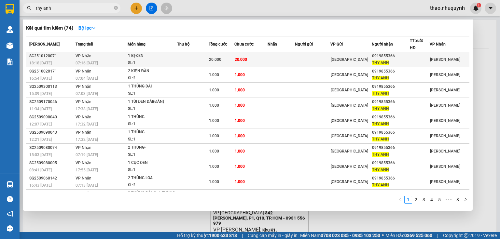
type input "thy anh"
click at [142, 60] on div "SL: 1" at bounding box center [152, 63] width 49 height 7
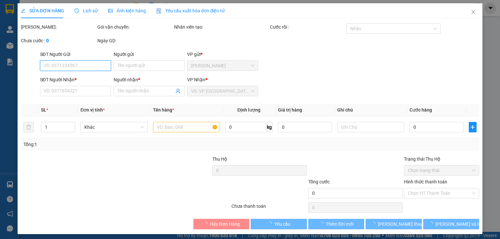
type input "0919855366"
type input "THY ANH"
type input "20.000"
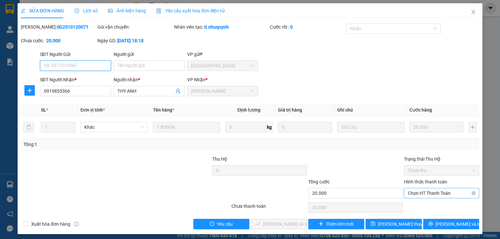
click at [411, 194] on span "Chọn HT Thanh Toán" at bounding box center [441, 193] width 67 height 10
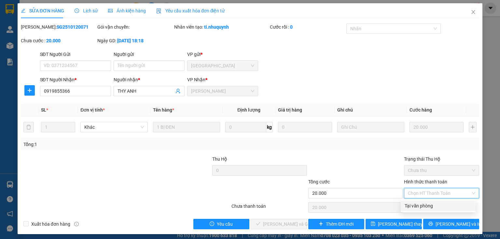
click at [411, 204] on div "Tại văn phòng" at bounding box center [437, 205] width 67 height 7
type input "0"
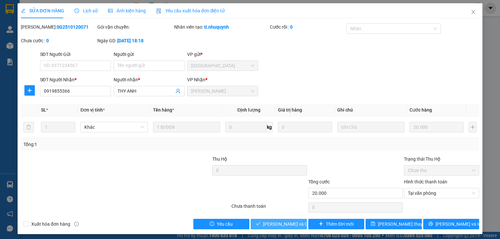
click at [284, 221] on span "[PERSON_NAME] và Giao hàng" at bounding box center [294, 224] width 62 height 7
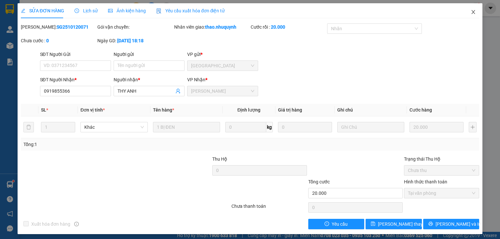
click at [471, 10] on icon "close" at bounding box center [472, 11] width 5 height 5
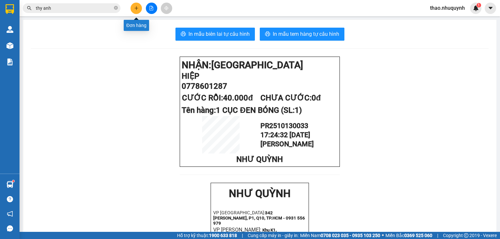
click at [134, 8] on icon "plus" at bounding box center [136, 8] width 5 height 5
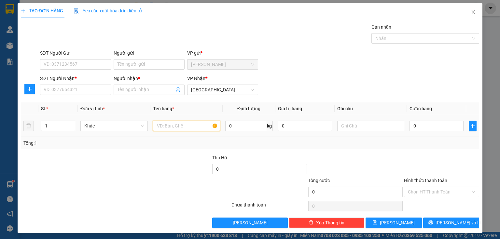
click at [156, 124] on input "text" at bounding box center [186, 126] width 67 height 10
type input "2 thùng"
click at [77, 91] on input "SĐT Người Nhận *" at bounding box center [75, 90] width 71 height 10
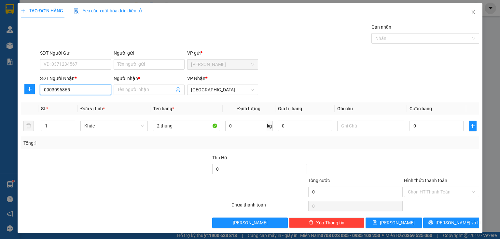
type input "0903096865"
click at [139, 82] on div "Người nhận *" at bounding box center [149, 80] width 71 height 10
click at [130, 90] on input "Người nhận *" at bounding box center [145, 89] width 57 height 7
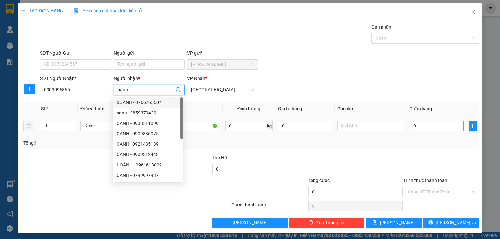
type input "oanh"
click at [411, 125] on input "0" at bounding box center [436, 126] width 54 height 10
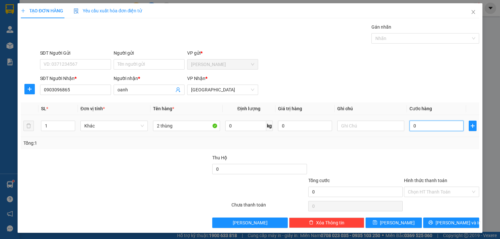
type input "6"
type input "60"
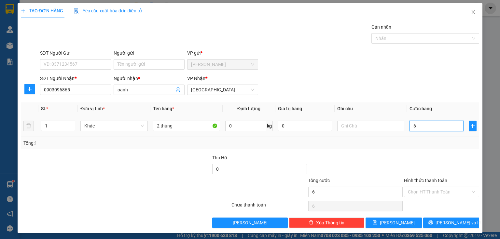
type input "60"
type input "600"
click at [422, 188] on input "Hình thức thanh toán" at bounding box center [439, 192] width 63 height 10
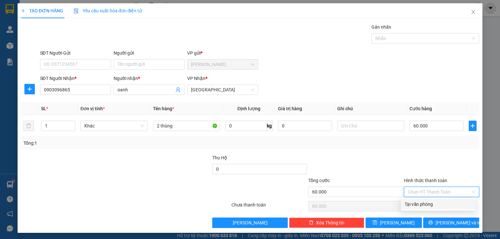
click at [415, 205] on div "Tại văn phòng" at bounding box center [437, 204] width 67 height 7
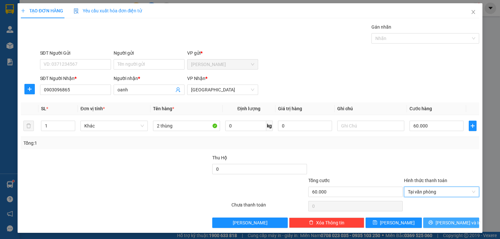
click at [424, 219] on button "[PERSON_NAME] và In" at bounding box center [451, 223] width 56 height 10
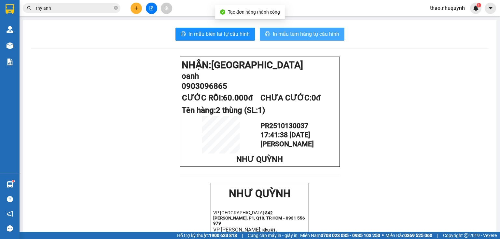
click at [284, 34] on span "In mẫu tem hàng tự cấu hình" at bounding box center [306, 34] width 66 height 8
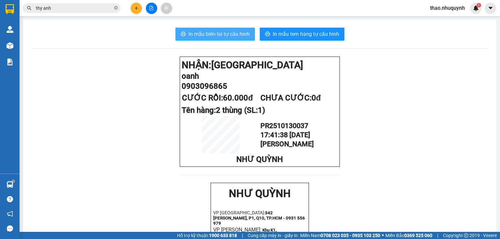
click at [210, 32] on span "In mẫu biên lai tự cấu hình" at bounding box center [218, 34] width 61 height 8
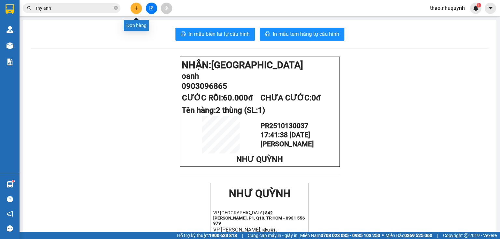
click at [136, 7] on icon "plus" at bounding box center [136, 8] width 0 height 4
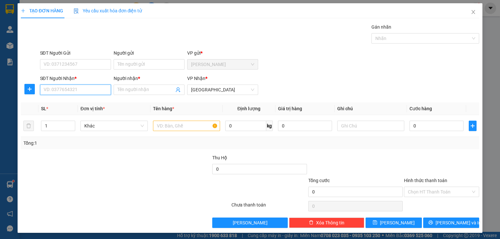
click at [86, 94] on input "SĐT Người Nhận *" at bounding box center [75, 90] width 71 height 10
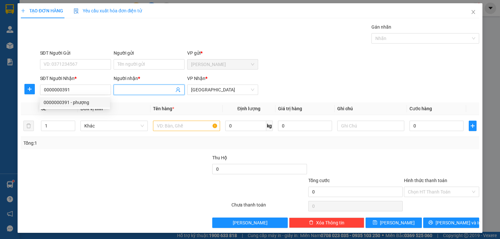
click at [133, 90] on input "Người nhận *" at bounding box center [145, 89] width 57 height 7
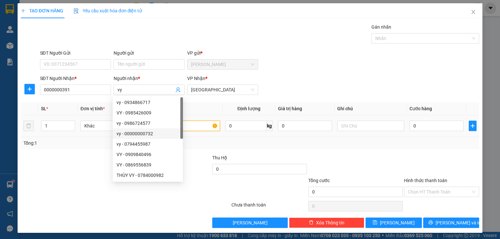
click at [198, 126] on input "text" at bounding box center [186, 126] width 67 height 10
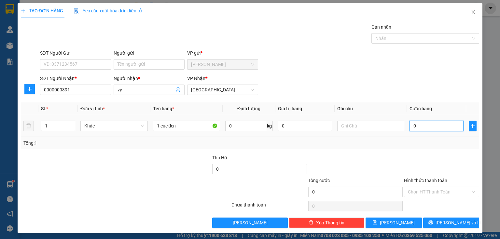
click at [410, 122] on input "0" at bounding box center [436, 126] width 54 height 10
click at [424, 187] on input "Hình thức thanh toán" at bounding box center [439, 192] width 63 height 10
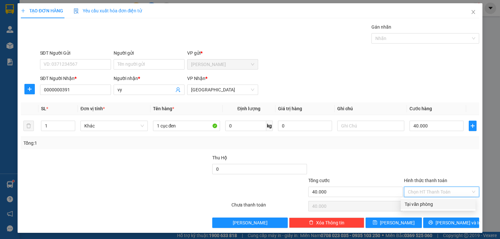
click at [415, 208] on div "Tại văn phòng" at bounding box center [437, 204] width 67 height 7
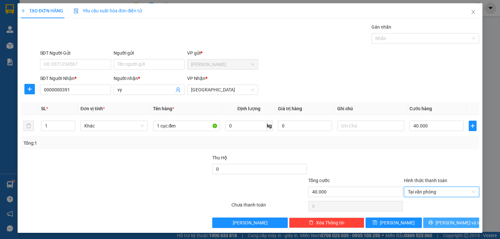
click at [425, 224] on button "[PERSON_NAME] và In" at bounding box center [451, 223] width 56 height 10
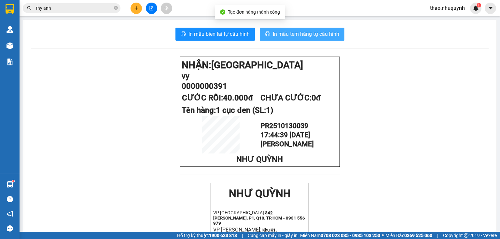
click at [296, 35] on span "In mẫu tem hàng tự cấu hình" at bounding box center [306, 34] width 66 height 8
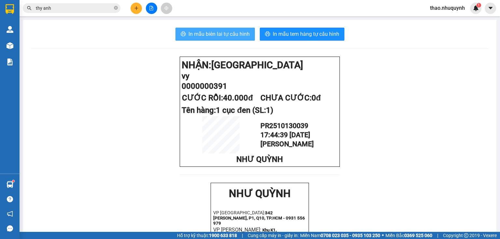
click at [218, 33] on span "In mẫu biên lai tự cấu hình" at bounding box center [218, 34] width 61 height 8
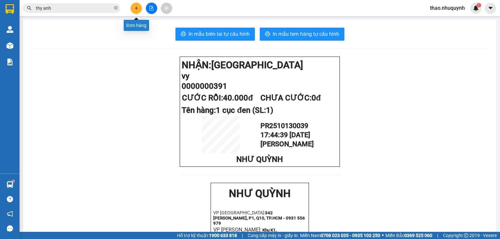
click at [137, 4] on button at bounding box center [135, 8] width 11 height 11
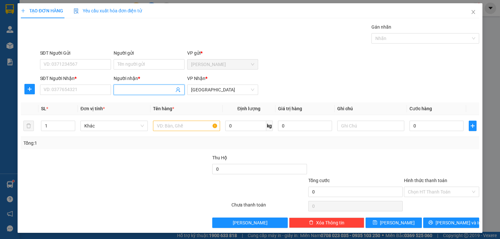
click at [125, 88] on input "Người nhận *" at bounding box center [145, 89] width 57 height 7
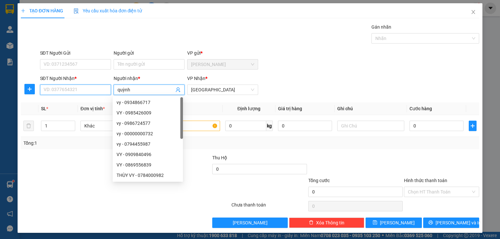
click at [90, 88] on input "SĐT Người Nhận *" at bounding box center [75, 90] width 71 height 10
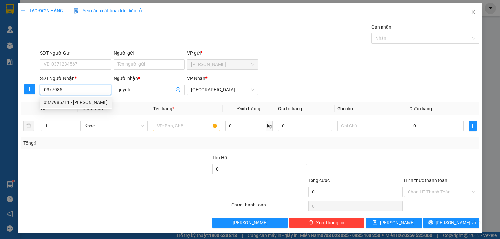
click at [51, 101] on div "0377985711 - [PERSON_NAME]" at bounding box center [76, 102] width 64 height 7
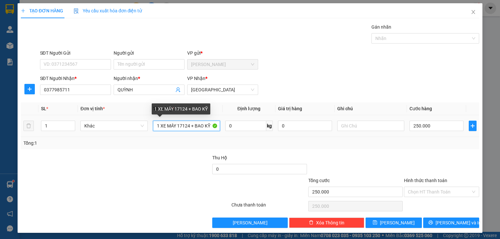
click at [208, 126] on input "1 XE MÁY 17124 + BAO KỸ" at bounding box center [186, 126] width 67 height 10
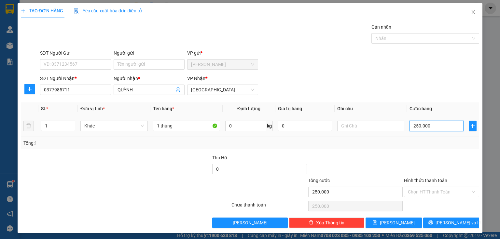
click at [424, 126] on input "250.000" at bounding box center [436, 126] width 54 height 10
click at [412, 193] on input "Hình thức thanh toán" at bounding box center [439, 192] width 63 height 10
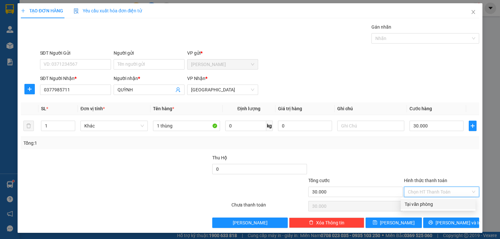
click at [410, 206] on div "Tại văn phòng" at bounding box center [437, 204] width 67 height 7
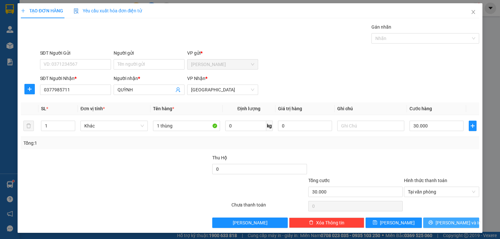
click at [428, 219] on button "[PERSON_NAME] và In" at bounding box center [451, 223] width 56 height 10
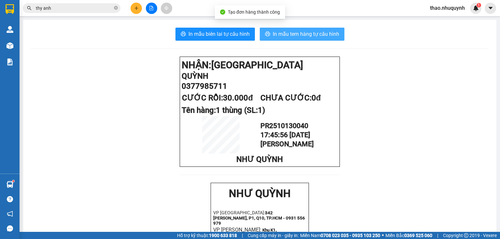
click at [289, 34] on span "In mẫu tem hàng tự cấu hình" at bounding box center [306, 34] width 66 height 8
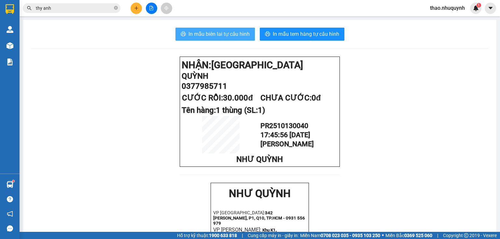
click at [194, 30] on span "In mẫu biên lai tự cấu hình" at bounding box center [218, 34] width 61 height 8
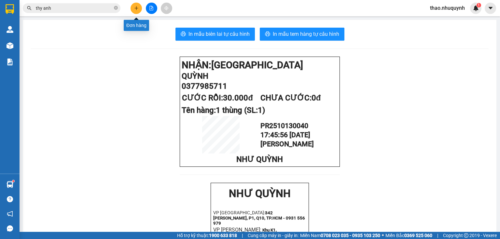
click at [135, 7] on icon "plus" at bounding box center [136, 8] width 5 height 5
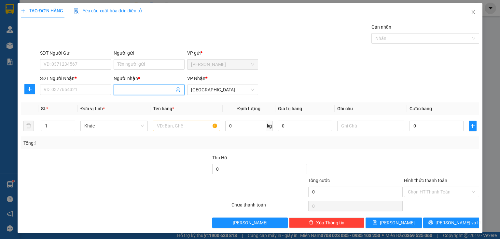
click at [120, 90] on input "Người nhận *" at bounding box center [145, 89] width 57 height 7
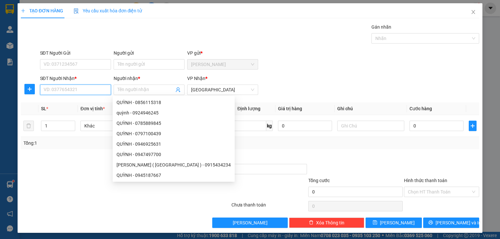
click at [53, 91] on input "SĐT Người Nhận *" at bounding box center [75, 90] width 71 height 10
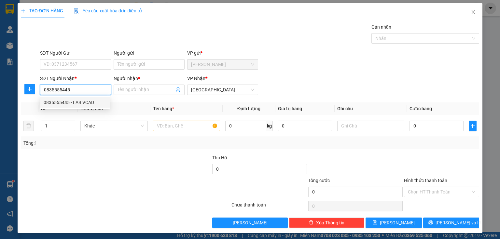
click at [53, 105] on div "0835555445 - LAB VCAD" at bounding box center [75, 102] width 62 height 7
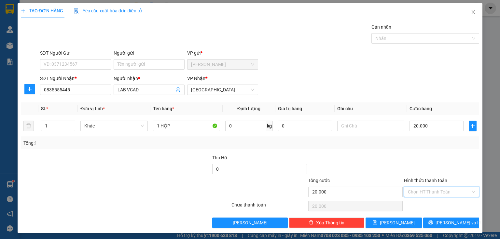
click at [414, 191] on input "Hình thức thanh toán" at bounding box center [439, 192] width 63 height 10
click at [415, 202] on div "Tại văn phòng" at bounding box center [437, 204] width 67 height 7
click at [434, 225] on button "[PERSON_NAME] và In" at bounding box center [451, 223] width 56 height 10
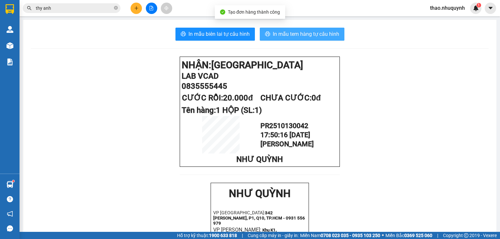
click at [282, 34] on span "In mẫu tem hàng tự cấu hình" at bounding box center [306, 34] width 66 height 8
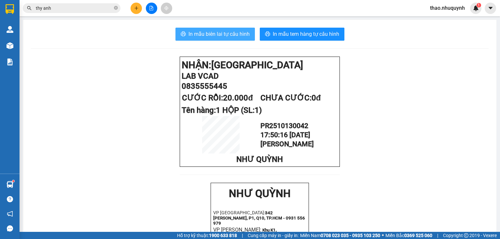
click at [217, 32] on span "In mẫu biên lai tự cấu hình" at bounding box center [218, 34] width 61 height 8
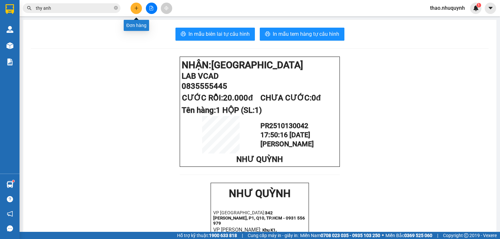
click at [135, 10] on button at bounding box center [135, 8] width 11 height 11
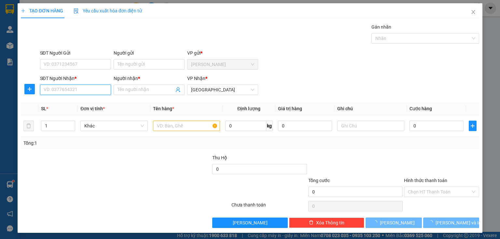
click at [78, 90] on input "SĐT Người Nhận *" at bounding box center [75, 90] width 71 height 10
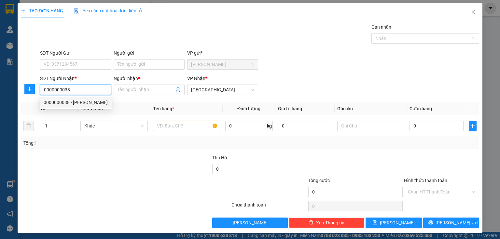
click at [60, 102] on div "0000000038 - [PERSON_NAME]" at bounding box center [76, 102] width 64 height 7
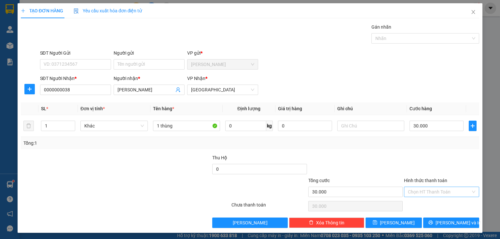
click at [411, 193] on input "Hình thức thanh toán" at bounding box center [439, 192] width 63 height 10
click at [416, 204] on div "Tại văn phòng" at bounding box center [437, 204] width 67 height 7
click at [441, 221] on button "[PERSON_NAME] và In" at bounding box center [451, 223] width 56 height 10
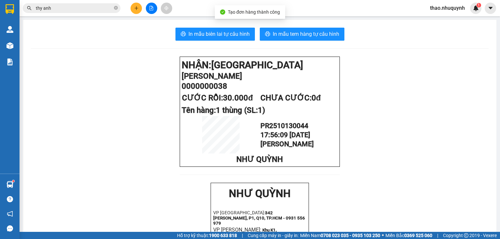
click at [294, 32] on span "In mẫu tem hàng tự cấu hình" at bounding box center [306, 34] width 66 height 8
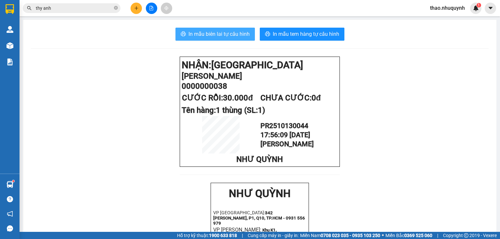
click at [216, 33] on span "In mẫu biên lai tự cấu hình" at bounding box center [218, 34] width 61 height 8
click at [138, 7] on icon "plus" at bounding box center [136, 8] width 5 height 5
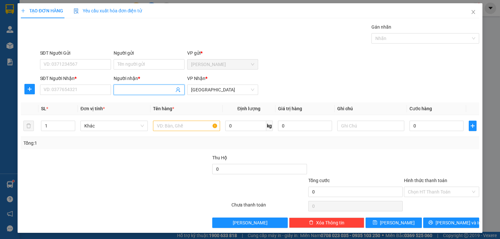
click at [130, 90] on input "Người nhận *" at bounding box center [145, 89] width 57 height 7
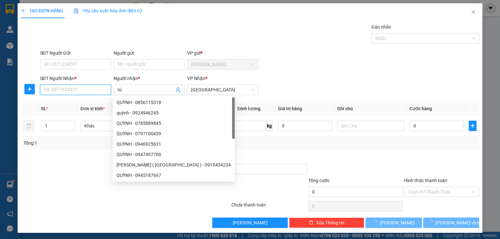
click at [57, 92] on input "SĐT Người Nhận *" at bounding box center [75, 90] width 71 height 10
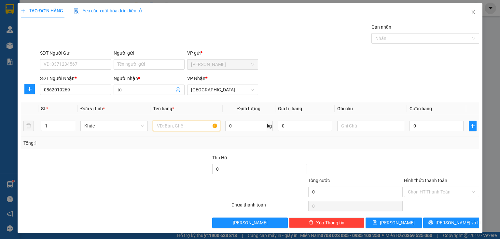
click at [170, 126] on input "text" at bounding box center [186, 126] width 67 height 10
click at [415, 128] on input "0" at bounding box center [436, 126] width 54 height 10
click at [413, 190] on input "Hình thức thanh toán" at bounding box center [439, 192] width 63 height 10
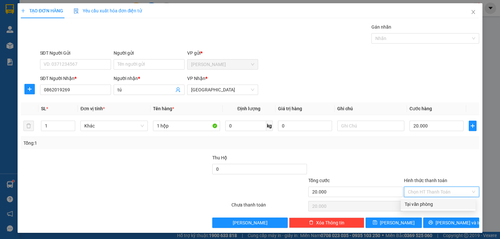
click at [415, 203] on div "Tại văn phòng" at bounding box center [437, 204] width 67 height 7
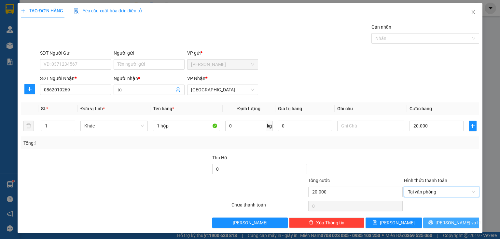
click at [428, 220] on button "[PERSON_NAME] và In" at bounding box center [451, 223] width 56 height 10
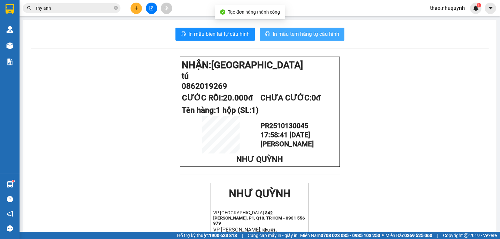
click at [266, 29] on button "In mẫu tem hàng tự cấu hình" at bounding box center [302, 34] width 85 height 13
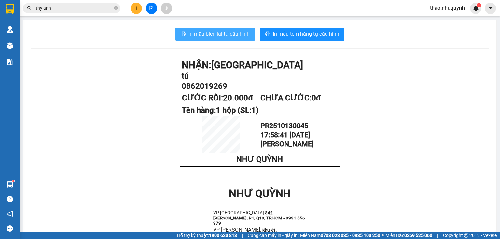
click at [202, 32] on span "In mẫu biên lai tự cấu hình" at bounding box center [218, 34] width 61 height 8
click at [116, 9] on icon "close-circle" at bounding box center [116, 8] width 4 height 4
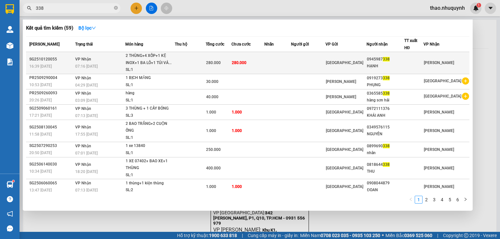
click at [171, 68] on div "SL: 1" at bounding box center [150, 69] width 49 height 7
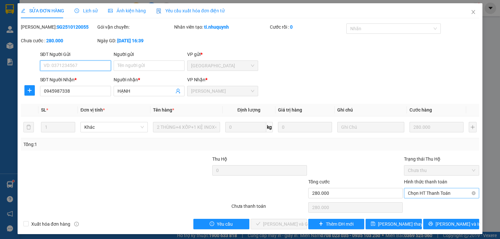
click at [420, 190] on span "Chọn HT Thanh Toán" at bounding box center [441, 193] width 67 height 10
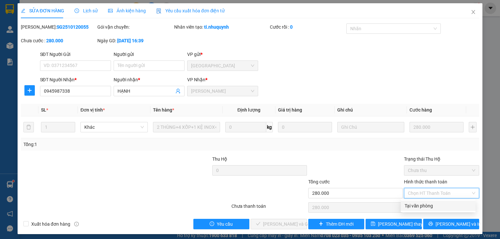
click at [419, 204] on div "Tại văn phòng" at bounding box center [437, 205] width 67 height 7
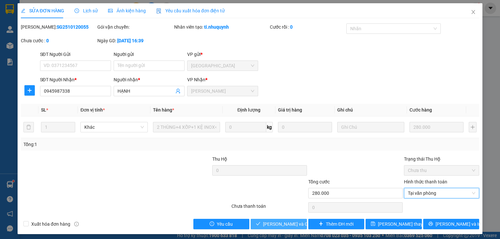
click at [274, 221] on span "[PERSON_NAME] và Giao hàng" at bounding box center [294, 224] width 62 height 7
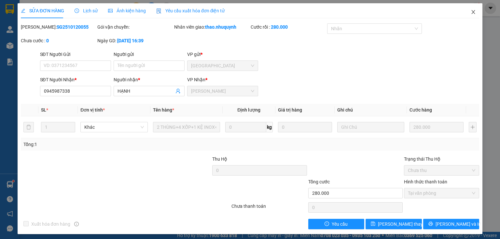
click at [471, 12] on icon "close" at bounding box center [473, 12] width 4 height 4
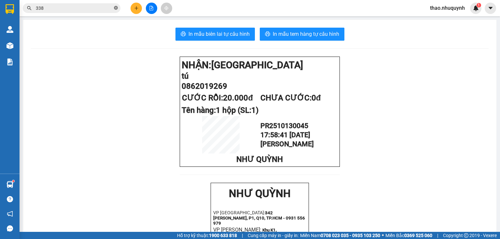
click at [115, 9] on icon "close-circle" at bounding box center [116, 8] width 4 height 4
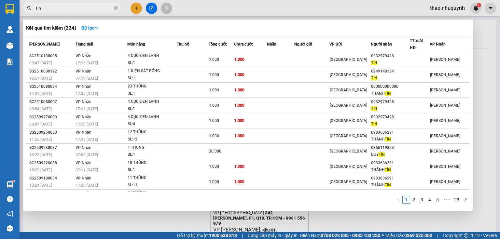
click at [136, 10] on div at bounding box center [250, 119] width 500 height 239
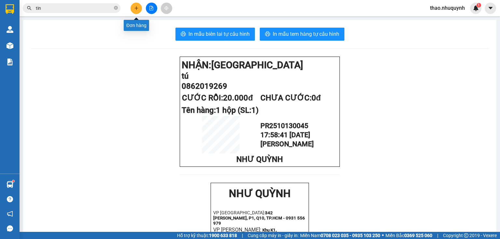
click at [136, 10] on button at bounding box center [135, 8] width 11 height 11
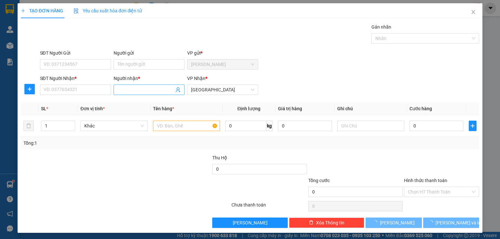
click at [125, 89] on input "Người nhận *" at bounding box center [145, 89] width 57 height 7
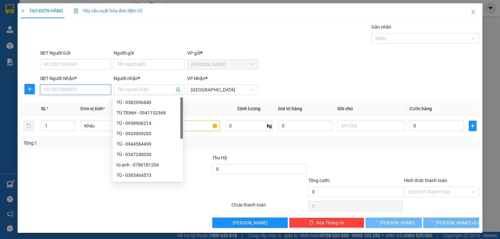
click at [86, 87] on input "SĐT Người Nhận *" at bounding box center [75, 90] width 71 height 10
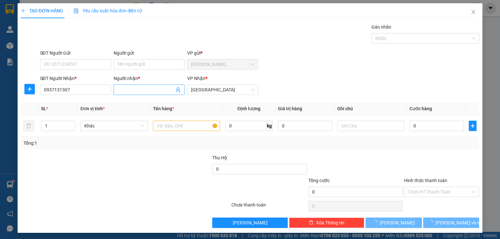
click at [128, 87] on input "Người nhận *" at bounding box center [145, 89] width 57 height 7
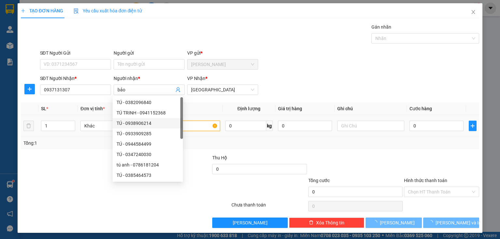
click at [199, 123] on input "text" at bounding box center [186, 126] width 67 height 10
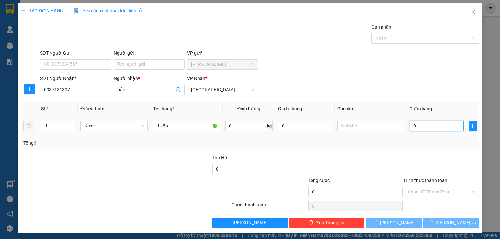
click at [423, 122] on input "0" at bounding box center [436, 126] width 54 height 10
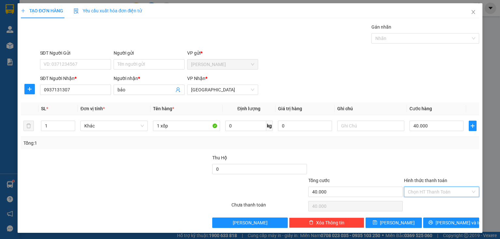
click at [417, 190] on input "Hình thức thanh toán" at bounding box center [439, 192] width 63 height 10
click at [417, 205] on div "Tại văn phòng" at bounding box center [437, 204] width 67 height 7
click at [425, 221] on button "[PERSON_NAME] và In" at bounding box center [451, 223] width 56 height 10
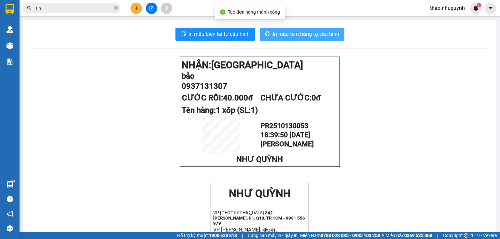
click at [304, 34] on span "In mẫu tem hàng tự cấu hình" at bounding box center [306, 34] width 66 height 8
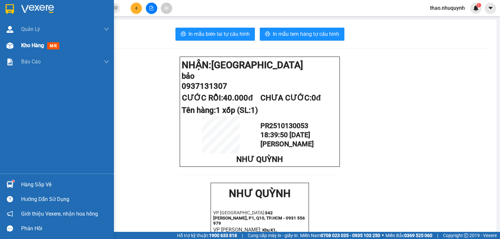
click at [28, 46] on span "Kho hàng" at bounding box center [32, 45] width 23 height 6
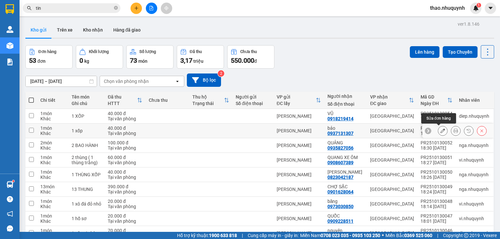
click at [438, 131] on button at bounding box center [442, 130] width 9 height 11
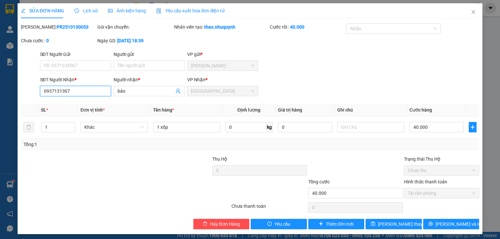
click at [55, 91] on input "0937131307" at bounding box center [75, 91] width 71 height 10
click at [227, 224] on span "Hủy Đơn Hàng" at bounding box center [225, 224] width 30 height 7
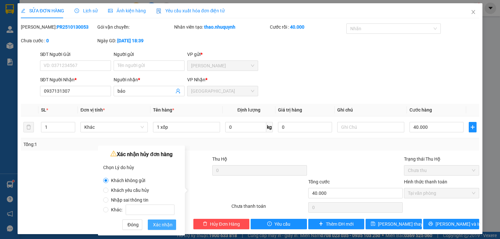
click at [156, 223] on span "Xác nhận" at bounding box center [163, 224] width 20 height 7
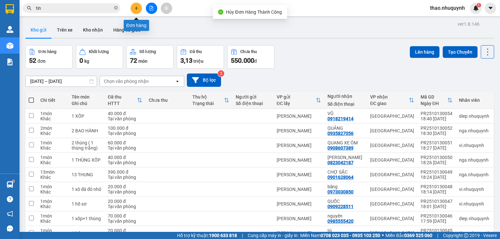
click at [135, 8] on icon "plus" at bounding box center [136, 8] width 4 height 0
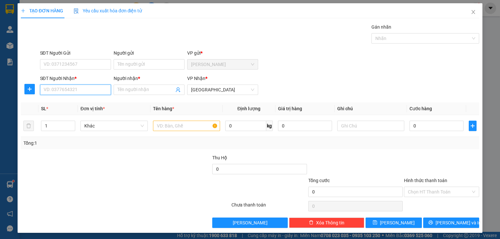
click at [84, 92] on input "SĐT Người Nhận *" at bounding box center [75, 90] width 71 height 10
click at [76, 101] on div "0937131307 - bảo" at bounding box center [75, 102] width 62 height 7
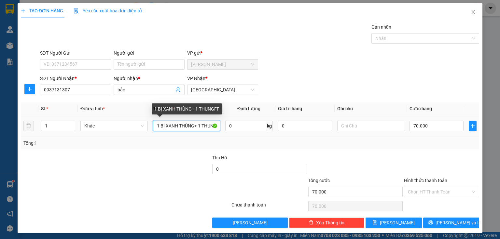
click at [199, 126] on input "1 BỊ XANH THÙNG+ 1 THUNGFF" at bounding box center [186, 126] width 67 height 10
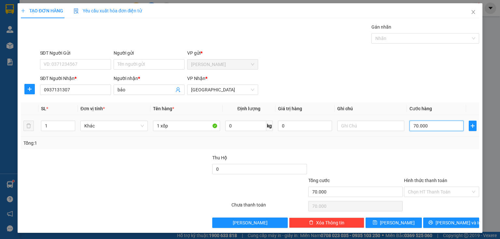
click at [421, 125] on input "70.000" at bounding box center [436, 126] width 54 height 10
drag, startPoint x: 422, startPoint y: 194, endPoint x: 419, endPoint y: 198, distance: 5.1
click at [422, 194] on input "Hình thức thanh toán" at bounding box center [439, 192] width 63 height 10
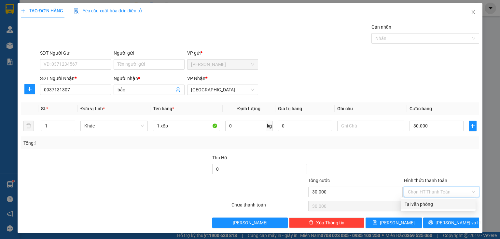
click at [416, 203] on div "Tại văn phòng" at bounding box center [437, 204] width 67 height 7
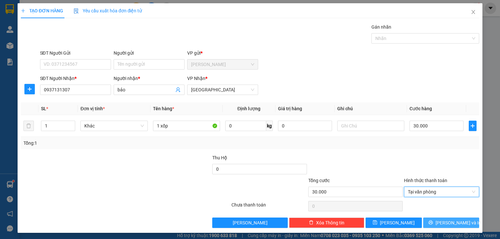
click at [428, 222] on button "[PERSON_NAME] và In" at bounding box center [451, 223] width 56 height 10
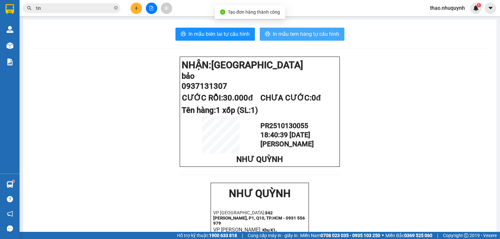
click at [276, 34] on span "In mẫu tem hàng tự cấu hình" at bounding box center [306, 34] width 66 height 8
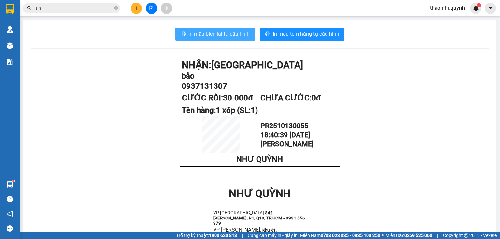
click at [216, 30] on span "In mẫu biên lai tự cấu hình" at bounding box center [218, 34] width 61 height 8
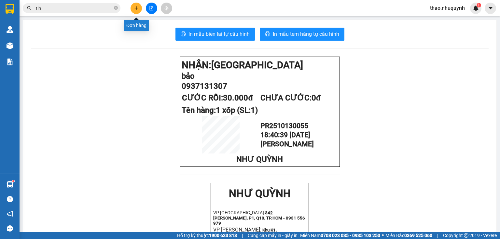
click at [134, 8] on icon "plus" at bounding box center [136, 8] width 5 height 5
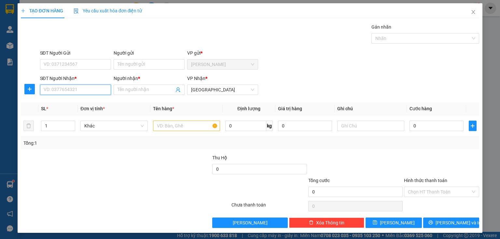
click at [71, 87] on input "SĐT Người Nhận *" at bounding box center [75, 90] width 71 height 10
click at [64, 101] on div "0938240489 - hiền" at bounding box center [75, 102] width 62 height 7
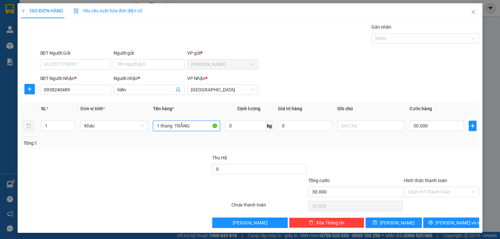
drag, startPoint x: 190, startPoint y: 125, endPoint x: 159, endPoint y: 120, distance: 31.0
click at [159, 120] on div "1 thùng TRẮNG" at bounding box center [186, 125] width 67 height 13
click at [428, 128] on input "30.000" at bounding box center [436, 126] width 54 height 10
click at [419, 193] on input "Hình thức thanh toán" at bounding box center [439, 192] width 63 height 10
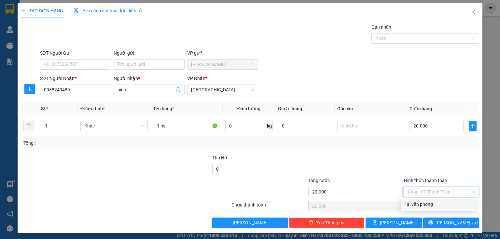
click at [414, 207] on div "Tại văn phòng" at bounding box center [437, 204] width 67 height 7
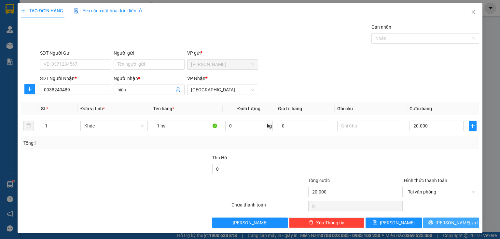
click at [429, 224] on button "[PERSON_NAME] và In" at bounding box center [451, 223] width 56 height 10
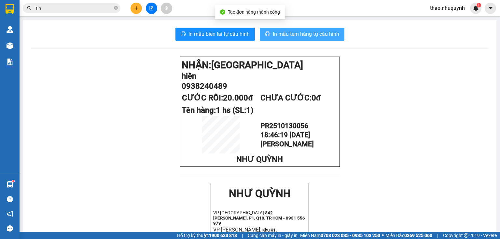
click at [284, 34] on span "In mẫu tem hàng tự cấu hình" at bounding box center [306, 34] width 66 height 8
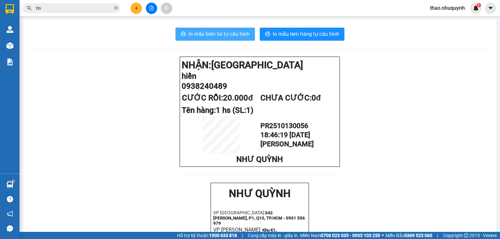
click at [208, 31] on span "In mẫu biên lai tự cấu hình" at bounding box center [218, 34] width 61 height 8
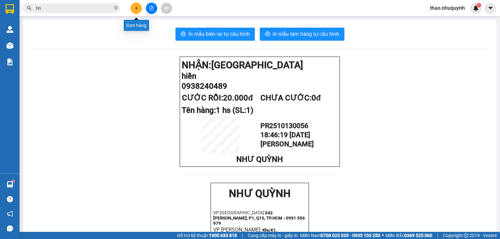
click at [135, 7] on icon "plus" at bounding box center [136, 8] width 5 height 5
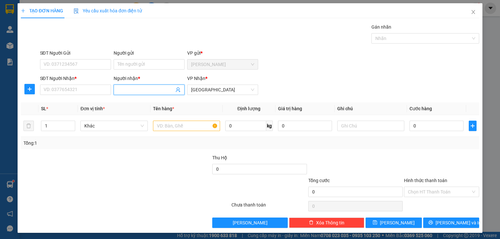
click at [129, 90] on input "Người nhận *" at bounding box center [145, 89] width 57 height 7
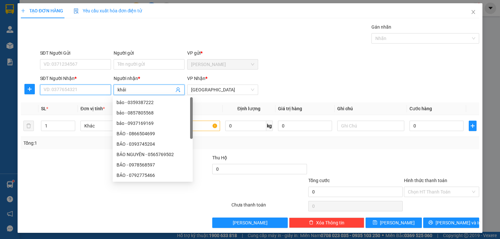
click at [60, 87] on input "SĐT Người Nhận *" at bounding box center [75, 90] width 71 height 10
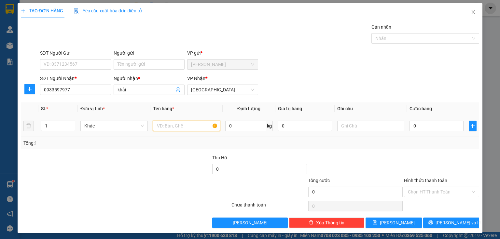
click at [185, 124] on input "text" at bounding box center [186, 126] width 67 height 10
click at [411, 125] on input "0" at bounding box center [436, 126] width 54 height 10
click at [413, 195] on input "Hình thức thanh toán" at bounding box center [439, 192] width 63 height 10
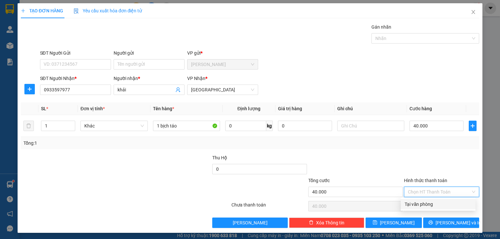
click at [411, 204] on div "Tại văn phòng" at bounding box center [437, 204] width 67 height 7
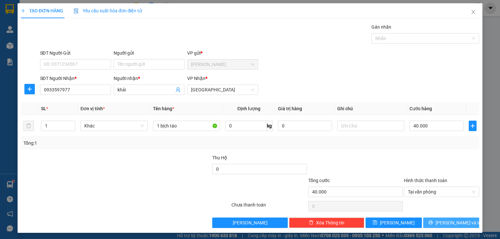
click at [428, 222] on button "[PERSON_NAME] và In" at bounding box center [451, 223] width 56 height 10
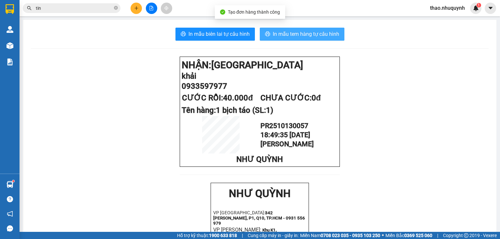
click at [282, 33] on span "In mẫu tem hàng tự cấu hình" at bounding box center [306, 34] width 66 height 8
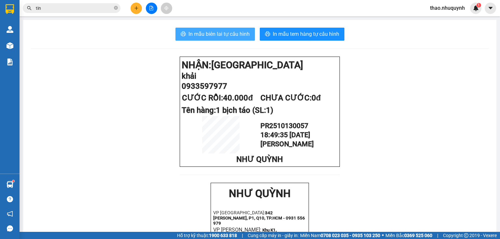
click at [228, 34] on span "In mẫu biên lai tự cấu hình" at bounding box center [218, 34] width 61 height 8
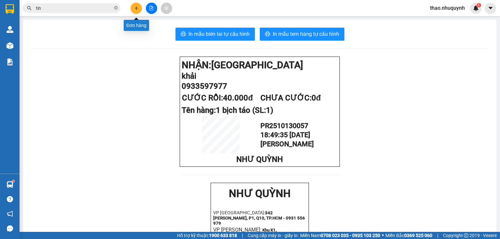
click at [134, 7] on icon "plus" at bounding box center [136, 8] width 5 height 5
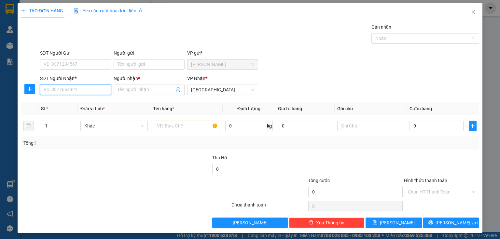
click at [80, 87] on input "SĐT Người Nhận *" at bounding box center [75, 90] width 71 height 10
click at [66, 102] on div "0987155868 - [PERSON_NAME]" at bounding box center [76, 102] width 64 height 7
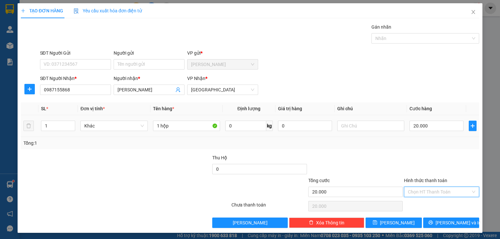
click at [426, 189] on input "Hình thức thanh toán" at bounding box center [439, 192] width 63 height 10
click at [418, 203] on div "Tại văn phòng" at bounding box center [437, 204] width 67 height 7
click at [425, 221] on button "[PERSON_NAME] và In" at bounding box center [451, 223] width 56 height 10
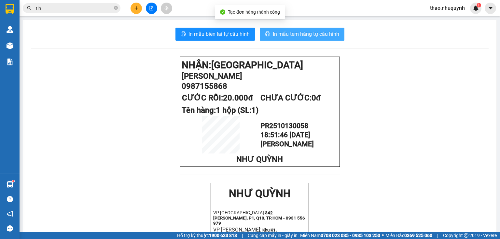
click at [297, 33] on span "In mẫu tem hàng tự cấu hình" at bounding box center [306, 34] width 66 height 8
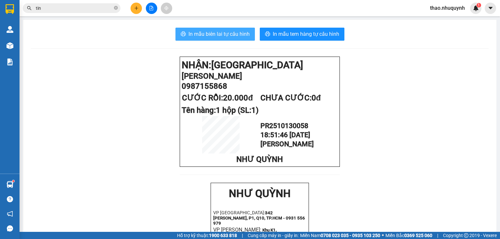
click at [217, 34] on span "In mẫu biên lai tự cấu hình" at bounding box center [218, 34] width 61 height 8
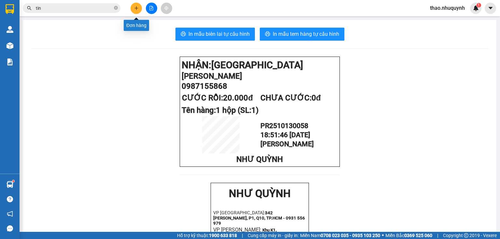
click at [138, 4] on button at bounding box center [135, 8] width 11 height 11
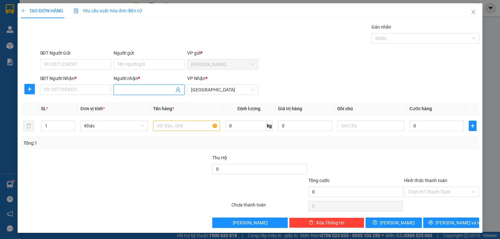
click at [118, 89] on input "Người nhận *" at bounding box center [145, 89] width 57 height 7
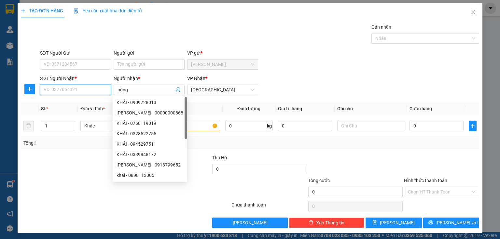
click at [97, 93] on input "SĐT Người Nhận *" at bounding box center [75, 90] width 71 height 10
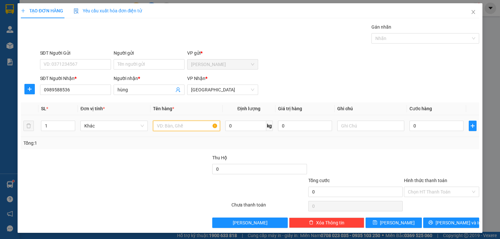
click at [181, 129] on input "text" at bounding box center [186, 126] width 67 height 10
click at [414, 127] on input "0" at bounding box center [436, 126] width 54 height 10
click at [414, 189] on input "Hình thức thanh toán" at bounding box center [439, 192] width 63 height 10
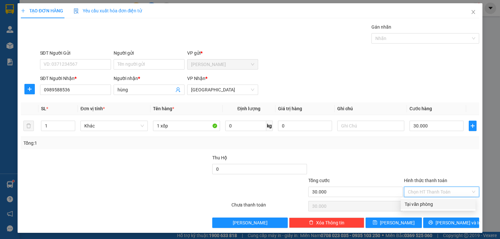
click at [414, 204] on div "Tại văn phòng" at bounding box center [437, 204] width 67 height 7
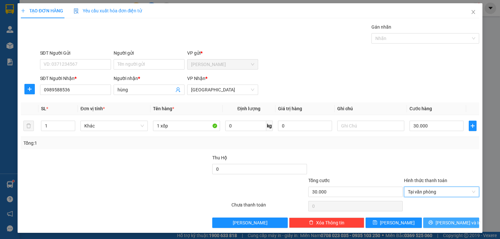
click at [429, 220] on button "[PERSON_NAME] và In" at bounding box center [451, 223] width 56 height 10
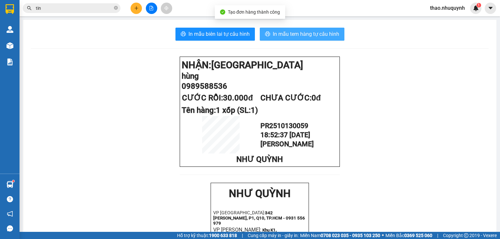
click at [280, 36] on span "In mẫu tem hàng tự cấu hình" at bounding box center [306, 34] width 66 height 8
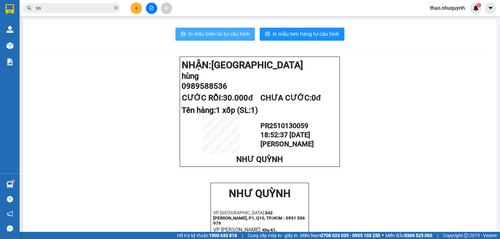
click at [192, 35] on span "In mẫu biên lai tự cấu hình" at bounding box center [218, 34] width 61 height 8
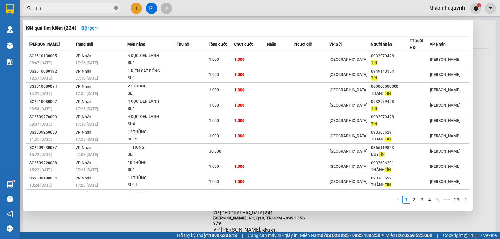
click at [115, 7] on icon "close-circle" at bounding box center [116, 8] width 4 height 4
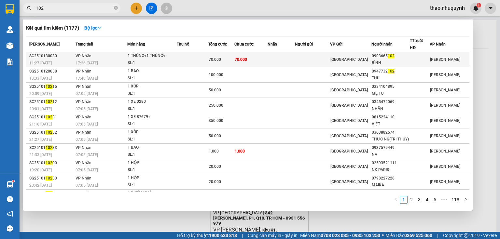
click at [166, 57] on div "1 THÙNG+1 THÙNG<" at bounding box center [152, 55] width 49 height 7
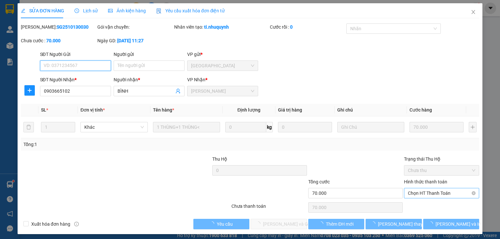
drag, startPoint x: 429, startPoint y: 210, endPoint x: 417, endPoint y: 191, distance: 22.8
click at [417, 191] on span "Chọn HT Thanh Toán" at bounding box center [441, 193] width 67 height 10
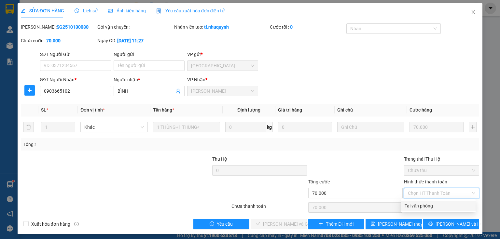
click at [419, 208] on div "Tại văn phòng" at bounding box center [437, 205] width 67 height 7
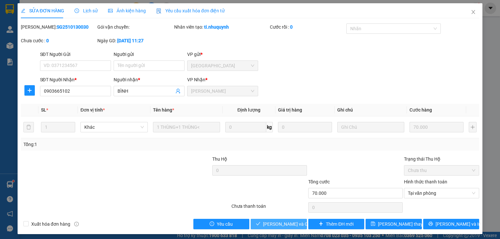
click at [265, 221] on span "[PERSON_NAME] và Giao hàng" at bounding box center [294, 224] width 62 height 7
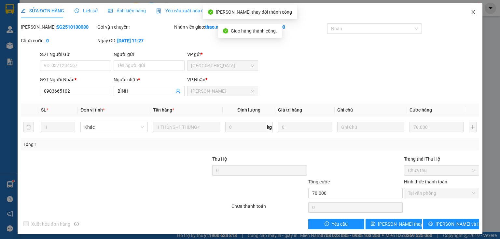
click at [470, 13] on icon "close" at bounding box center [472, 11] width 5 height 5
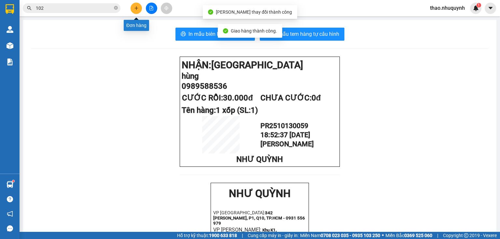
click at [135, 6] on icon "plus" at bounding box center [136, 8] width 5 height 5
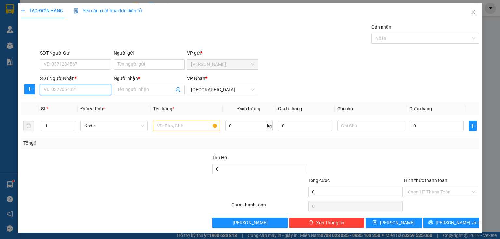
click at [86, 88] on input "SĐT Người Nhận *" at bounding box center [75, 90] width 71 height 10
click at [88, 101] on div "0908143614 - THƯƠNG" at bounding box center [75, 102] width 62 height 7
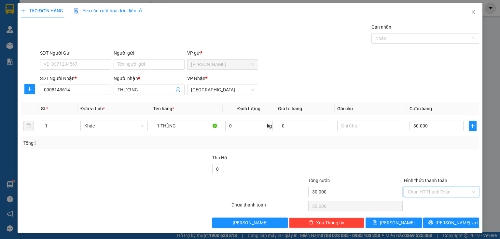
click at [413, 190] on input "Hình thức thanh toán" at bounding box center [439, 192] width 63 height 10
click at [414, 202] on div "Tại văn phòng" at bounding box center [437, 204] width 67 height 7
click at [424, 224] on button "[PERSON_NAME] và In" at bounding box center [451, 223] width 56 height 10
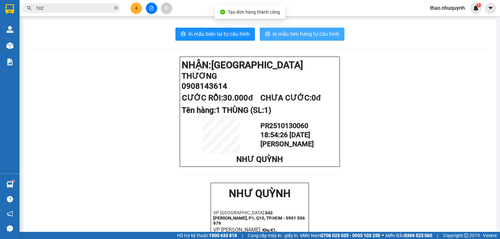
click at [277, 34] on span "In mẫu tem hàng tự cấu hình" at bounding box center [306, 34] width 66 height 8
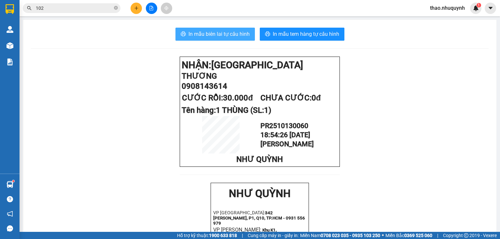
click at [195, 34] on span "In mẫu biên lai tự cấu hình" at bounding box center [218, 34] width 61 height 8
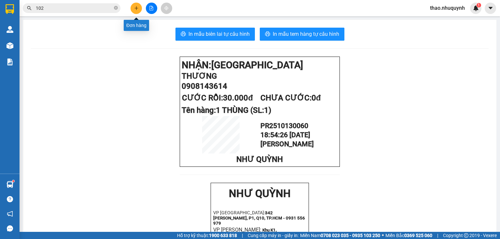
click at [137, 8] on icon "plus" at bounding box center [136, 8] width 5 height 5
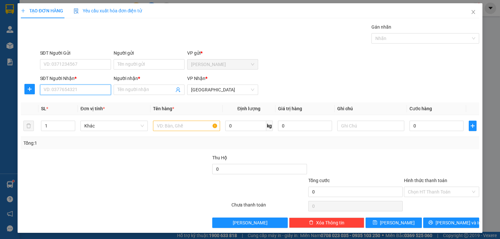
click at [75, 91] on input "SĐT Người Nhận *" at bounding box center [75, 90] width 71 height 10
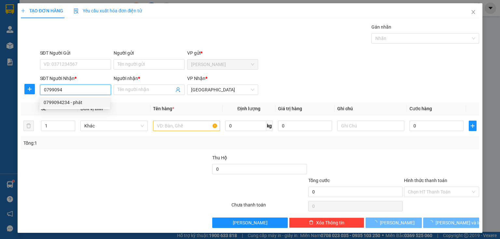
click at [58, 101] on div "0799094234 - phát" at bounding box center [75, 102] width 62 height 7
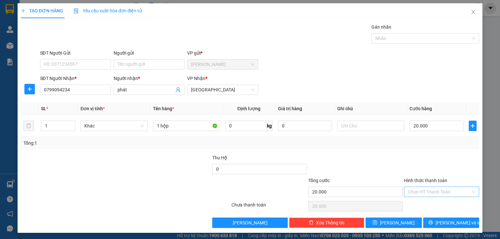
drag, startPoint x: 407, startPoint y: 189, endPoint x: 409, endPoint y: 194, distance: 5.1
click at [408, 189] on input "Hình thức thanh toán" at bounding box center [439, 192] width 63 height 10
click at [410, 202] on div "Tại văn phòng" at bounding box center [437, 204] width 67 height 7
click at [424, 218] on button "[PERSON_NAME] và In" at bounding box center [451, 223] width 56 height 10
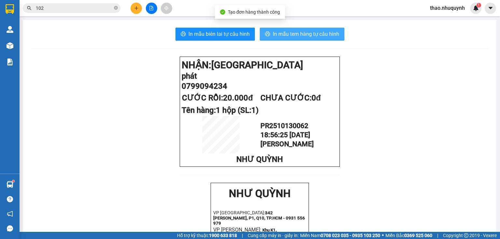
click at [276, 33] on span "In mẫu tem hàng tự cấu hình" at bounding box center [306, 34] width 66 height 8
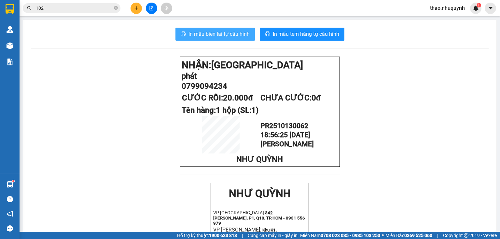
click at [204, 33] on span "In mẫu biên lai tự cấu hình" at bounding box center [218, 34] width 61 height 8
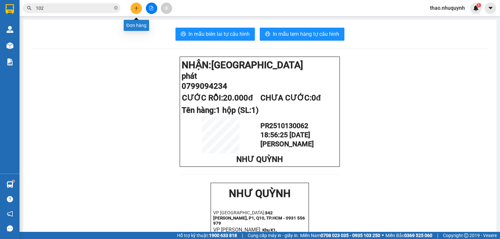
click at [136, 7] on icon "plus" at bounding box center [136, 8] width 5 height 5
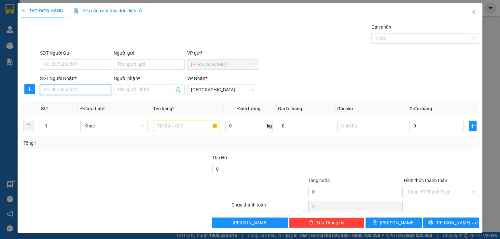
click at [81, 93] on input "SĐT Người Nhận *" at bounding box center [75, 90] width 71 height 10
click at [87, 99] on div "0918930969 - NHÂN" at bounding box center [75, 102] width 70 height 10
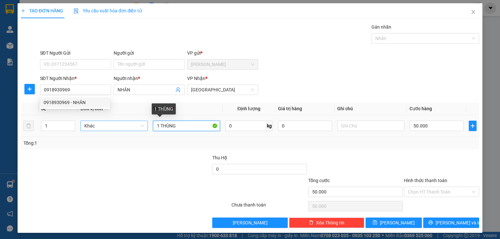
drag, startPoint x: 177, startPoint y: 124, endPoint x: 143, endPoint y: 121, distance: 34.6
click at [143, 121] on tr "1 Khác 1 THÙNG 0 kg 0 50.000" at bounding box center [250, 126] width 458 height 22
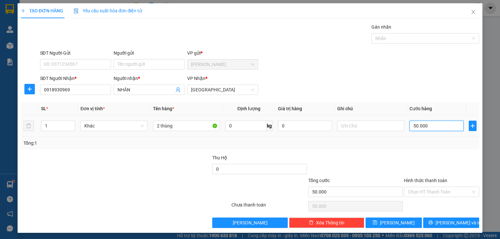
click at [431, 126] on input "50.000" at bounding box center [436, 126] width 54 height 10
click at [419, 190] on input "Hình thức thanh toán" at bounding box center [439, 192] width 63 height 10
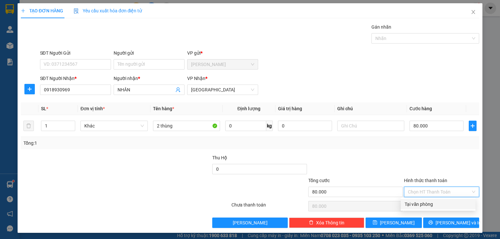
click at [413, 203] on div "Tại văn phòng" at bounding box center [437, 204] width 67 height 7
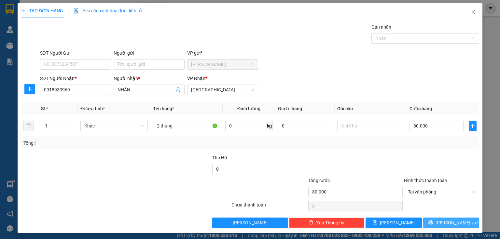
click at [431, 225] on button "[PERSON_NAME] và In" at bounding box center [451, 223] width 56 height 10
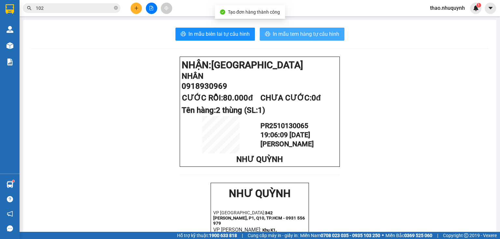
click at [299, 34] on span "In mẫu tem hàng tự cấu hình" at bounding box center [306, 34] width 66 height 8
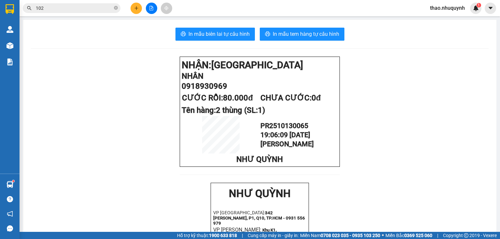
click at [206, 32] on span "In mẫu biên lai tự cấu hình" at bounding box center [218, 34] width 61 height 8
click at [137, 5] on button at bounding box center [135, 8] width 11 height 11
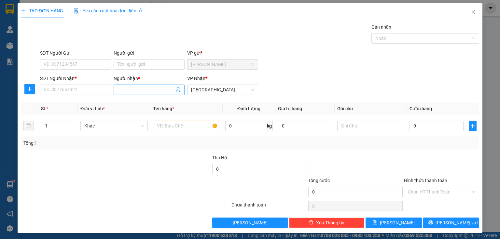
click at [124, 90] on input "Người nhận *" at bounding box center [145, 89] width 57 height 7
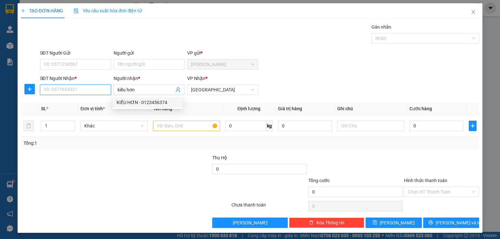
click at [74, 89] on input "SĐT Người Nhận *" at bounding box center [75, 90] width 71 height 10
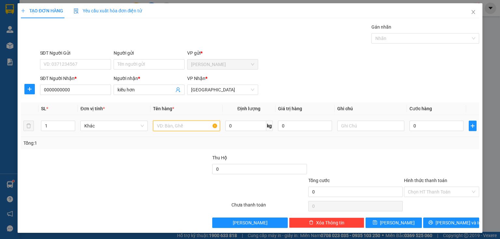
click at [154, 127] on input "text" at bounding box center [186, 126] width 67 height 10
click at [422, 125] on input "0" at bounding box center [436, 126] width 54 height 10
click at [414, 191] on input "Hình thức thanh toán" at bounding box center [439, 192] width 63 height 10
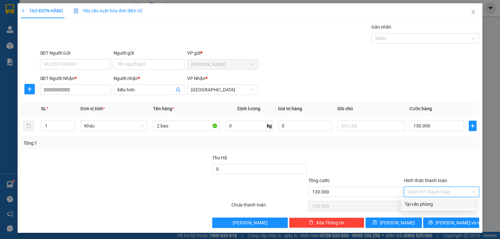
click at [410, 206] on div "Tại văn phòng" at bounding box center [437, 204] width 67 height 7
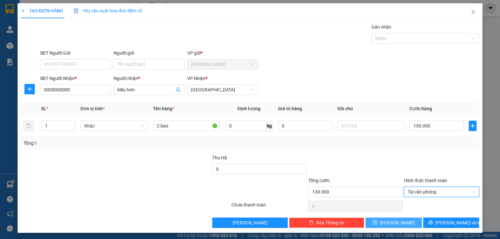
click at [371, 222] on button "[PERSON_NAME]" at bounding box center [393, 223] width 56 height 10
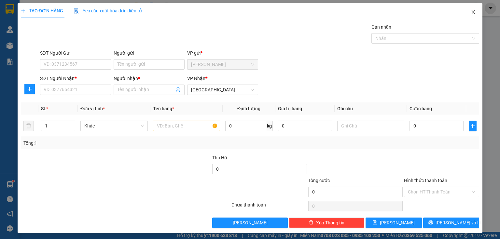
click at [470, 13] on icon "close" at bounding box center [472, 11] width 5 height 5
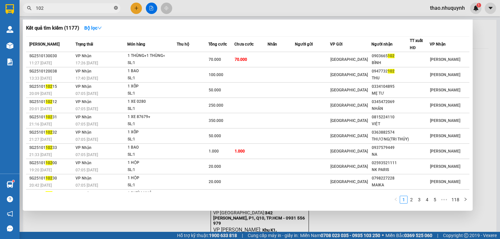
click at [115, 7] on icon "close-circle" at bounding box center [116, 8] width 4 height 4
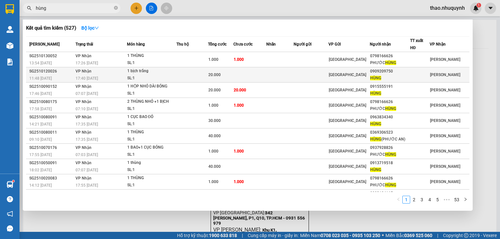
click at [115, 77] on div "17:40 [DATE]" at bounding box center [100, 78] width 51 height 7
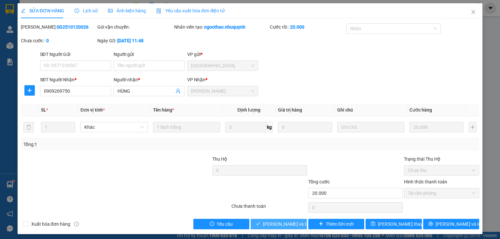
click at [277, 226] on span "[PERSON_NAME] và Giao hàng" at bounding box center [294, 224] width 62 height 7
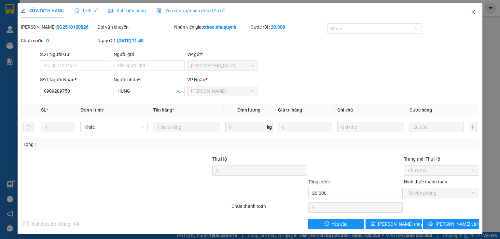
click at [470, 10] on icon "close" at bounding box center [472, 11] width 5 height 5
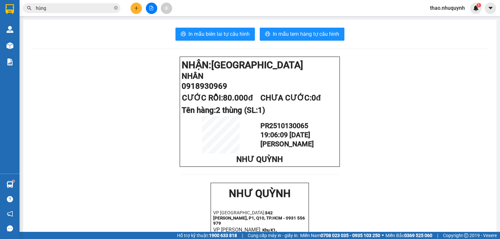
click at [134, 10] on icon "plus" at bounding box center [136, 8] width 5 height 5
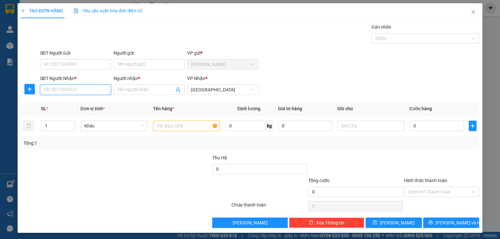
click at [61, 93] on input "SĐT Người Nhận *" at bounding box center [75, 90] width 71 height 10
click at [63, 107] on div "0906204849 - tú" at bounding box center [75, 102] width 70 height 10
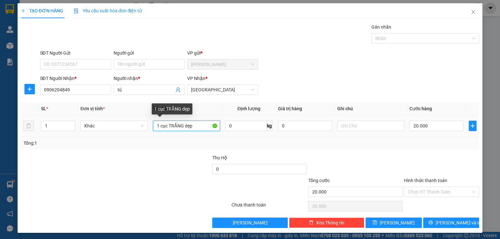
click at [193, 124] on input "1 cục TRẮNG dẹp" at bounding box center [186, 126] width 67 height 10
click at [166, 124] on input "1 cục TRẮNG" at bounding box center [186, 126] width 67 height 10
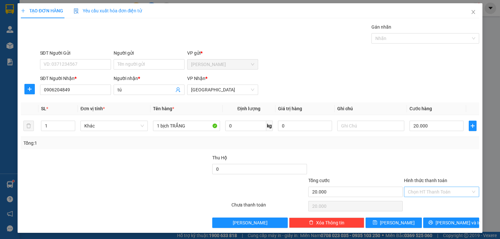
click at [422, 193] on input "Hình thức thanh toán" at bounding box center [439, 192] width 63 height 10
click at [422, 201] on div "Tại văn phòng" at bounding box center [437, 204] width 67 height 7
click at [424, 222] on button "[PERSON_NAME] và In" at bounding box center [451, 223] width 56 height 10
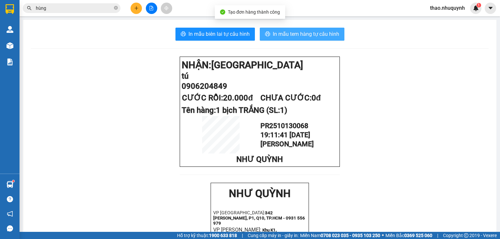
click at [298, 36] on span "In mẫu tem hàng tự cấu hình" at bounding box center [306, 34] width 66 height 8
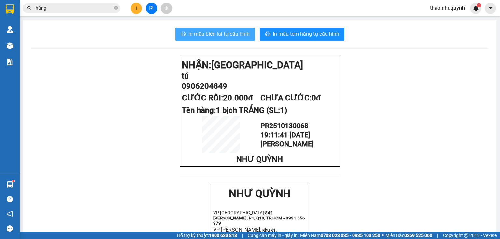
click at [229, 32] on span "In mẫu biên lai tự cấu hình" at bounding box center [218, 34] width 61 height 8
click at [114, 8] on icon "close-circle" at bounding box center [116, 8] width 4 height 4
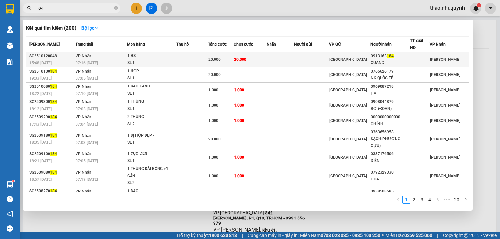
click at [111, 61] on div "07:16 [DATE]" at bounding box center [100, 63] width 51 height 7
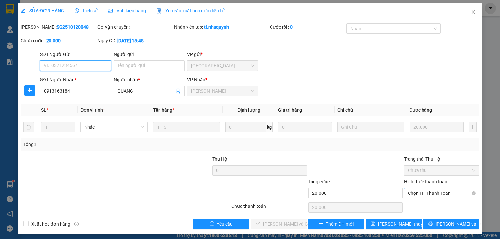
click at [411, 195] on span "Chọn HT Thanh Toán" at bounding box center [441, 193] width 67 height 10
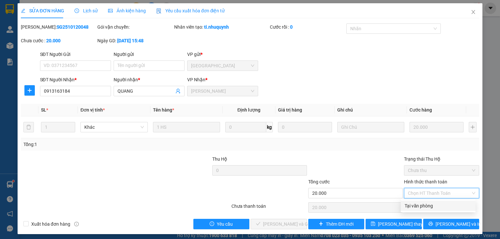
click at [409, 205] on div "Tại văn phòng" at bounding box center [437, 205] width 67 height 7
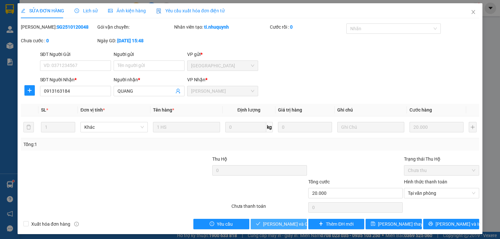
click at [266, 226] on span "[PERSON_NAME] và Giao hàng" at bounding box center [294, 224] width 62 height 7
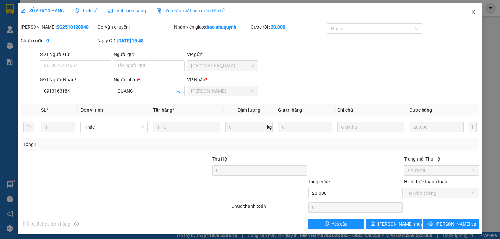
click at [471, 12] on icon "close" at bounding box center [473, 12] width 4 height 4
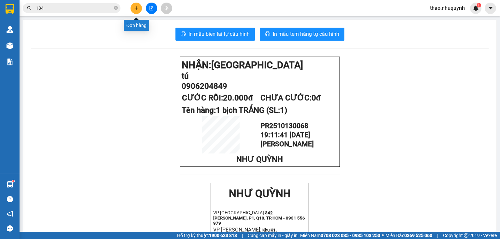
click at [136, 5] on button at bounding box center [135, 8] width 11 height 11
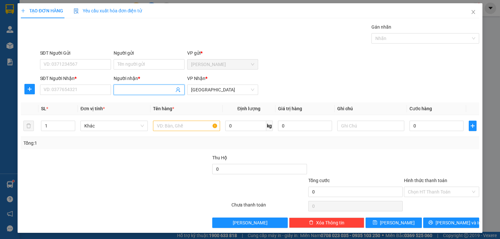
click at [126, 88] on input "Người nhận *" at bounding box center [145, 89] width 57 height 7
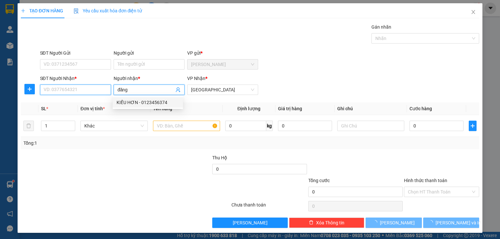
click at [76, 90] on input "SĐT Người Nhận *" at bounding box center [75, 90] width 71 height 10
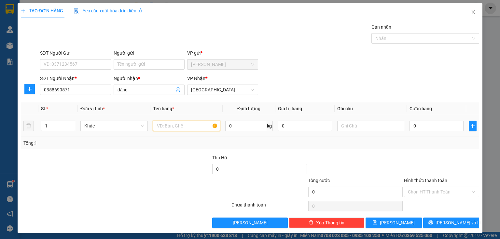
click at [181, 129] on input "text" at bounding box center [186, 126] width 67 height 10
click at [416, 126] on input "0" at bounding box center [436, 126] width 54 height 10
click at [430, 188] on input "Hình thức thanh toán" at bounding box center [439, 192] width 63 height 10
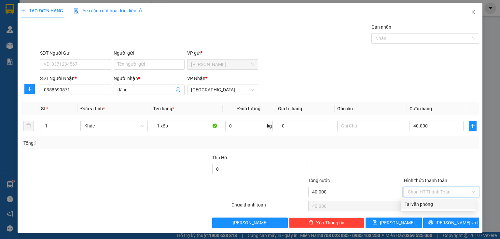
click at [427, 201] on div "Tại văn phòng" at bounding box center [437, 204] width 67 height 7
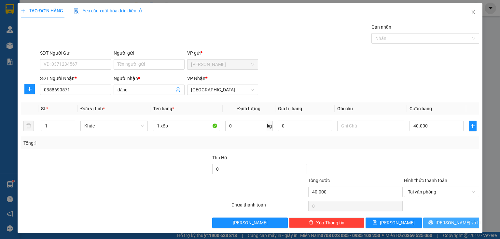
click at [426, 222] on button "[PERSON_NAME] và In" at bounding box center [451, 223] width 56 height 10
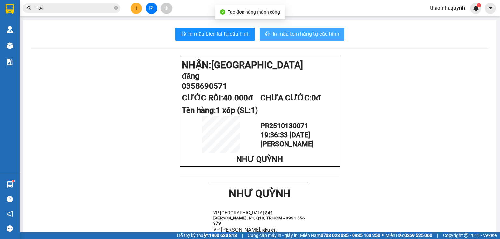
click at [298, 33] on span "In mẫu tem hàng tự cấu hình" at bounding box center [306, 34] width 66 height 8
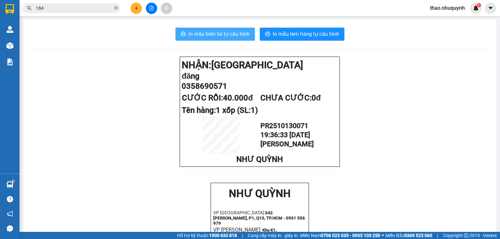
click at [207, 31] on span "In mẫu biên lai tự cấu hình" at bounding box center [218, 34] width 61 height 8
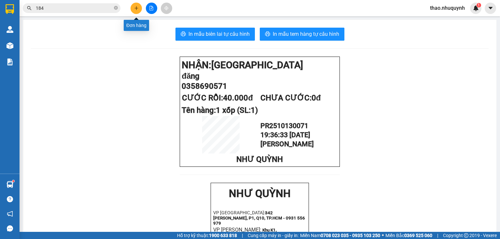
click at [136, 6] on icon "plus" at bounding box center [136, 8] width 5 height 5
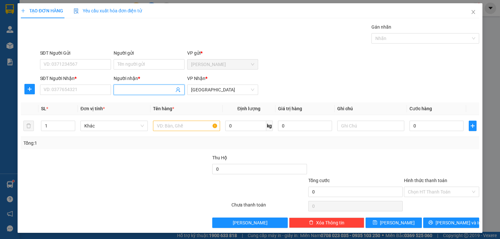
click at [120, 89] on input "Người nhận *" at bounding box center [145, 89] width 57 height 7
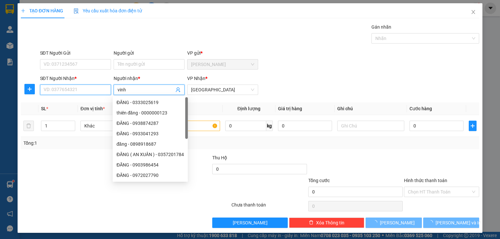
click at [71, 91] on input "SĐT Người Nhận *" at bounding box center [75, 90] width 71 height 10
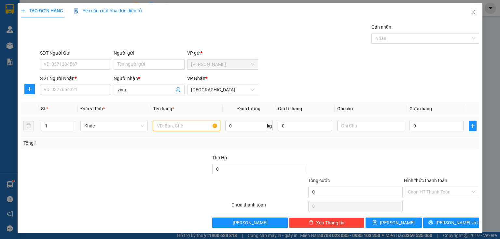
click at [168, 127] on input "text" at bounding box center [186, 126] width 67 height 10
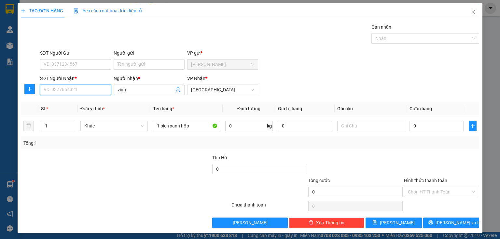
click at [60, 91] on input "SĐT Người Nhận *" at bounding box center [75, 90] width 71 height 10
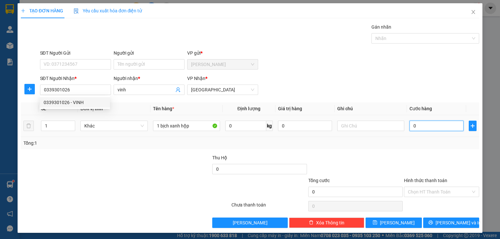
click at [421, 126] on input "0" at bounding box center [436, 126] width 54 height 10
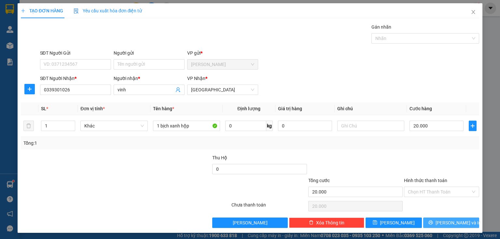
click at [433, 224] on button "[PERSON_NAME] và In" at bounding box center [451, 223] width 56 height 10
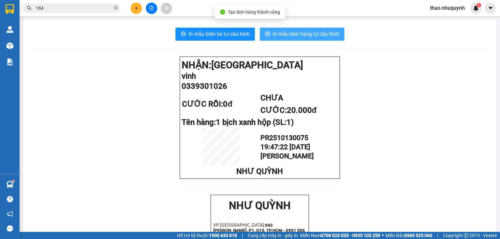
click at [294, 32] on span "In mẫu tem hàng tự cấu hình" at bounding box center [306, 34] width 66 height 8
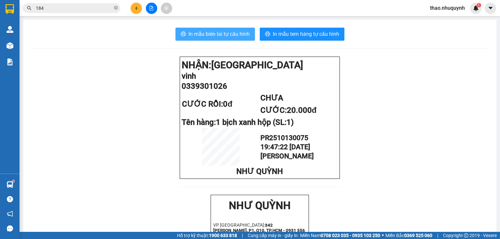
click at [222, 35] on span "In mẫu biên lai tự cấu hình" at bounding box center [218, 34] width 61 height 8
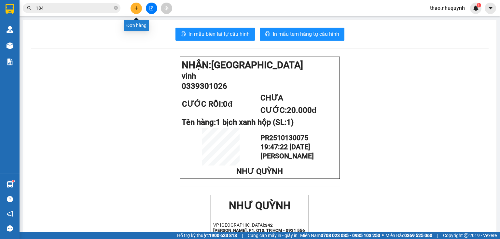
click at [134, 7] on icon "plus" at bounding box center [136, 8] width 5 height 5
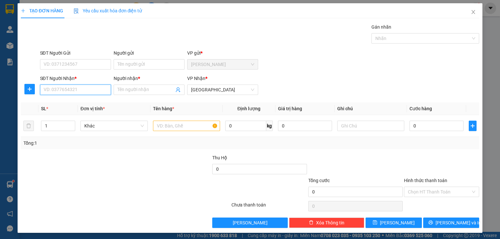
click at [66, 91] on input "SĐT Người Nhận *" at bounding box center [75, 90] width 71 height 10
click at [58, 104] on div "00000000732 - vy" at bounding box center [75, 102] width 62 height 7
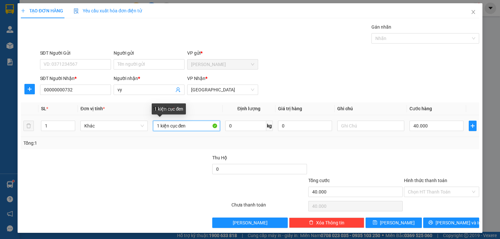
drag, startPoint x: 190, startPoint y: 126, endPoint x: 159, endPoint y: 122, distance: 30.8
click at [159, 122] on input "1 kiện cục đen" at bounding box center [186, 126] width 67 height 10
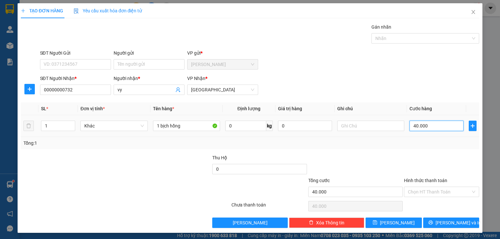
click at [428, 128] on input "40.000" at bounding box center [436, 126] width 54 height 10
click at [417, 191] on input "Hình thức thanh toán" at bounding box center [439, 192] width 63 height 10
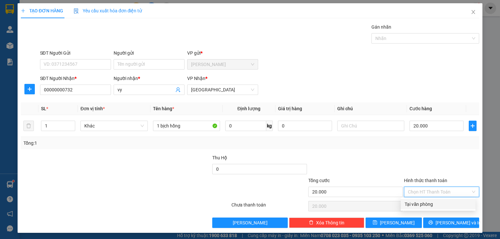
click at [420, 205] on div "Tại văn phòng" at bounding box center [437, 204] width 67 height 7
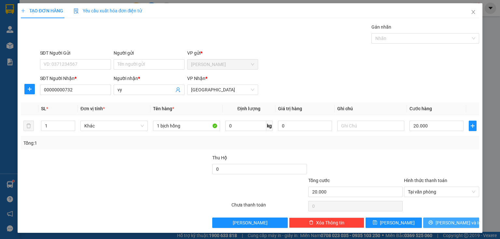
click at [427, 223] on button "[PERSON_NAME] và In" at bounding box center [451, 223] width 56 height 10
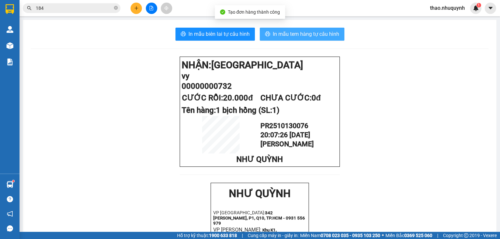
click at [314, 30] on span "In mẫu tem hàng tự cấu hình" at bounding box center [306, 34] width 66 height 8
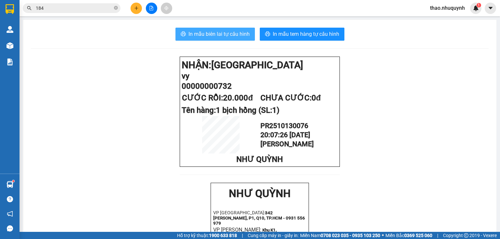
click at [223, 34] on span "In mẫu biên lai tự cấu hình" at bounding box center [218, 34] width 61 height 8
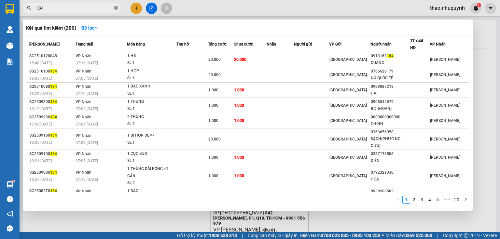
click at [116, 7] on icon "close-circle" at bounding box center [116, 8] width 4 height 4
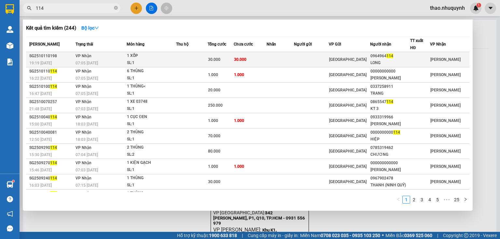
click at [130, 61] on div "SL: 1" at bounding box center [151, 63] width 49 height 7
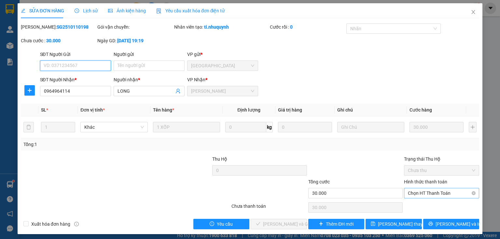
click at [415, 192] on span "Chọn HT Thanh Toán" at bounding box center [441, 193] width 67 height 10
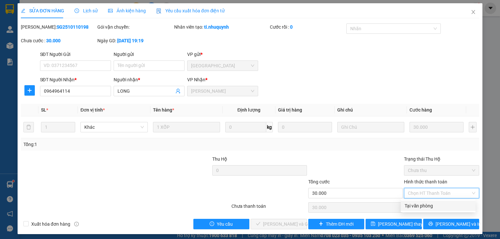
click at [409, 204] on div "Tại văn phòng" at bounding box center [437, 205] width 67 height 7
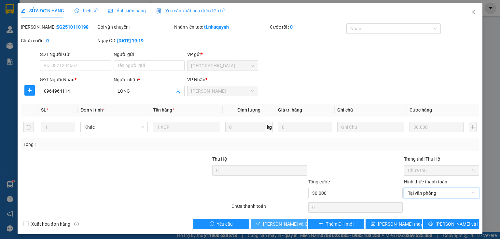
click at [267, 227] on button "[PERSON_NAME] và Giao hàng" at bounding box center [279, 224] width 56 height 10
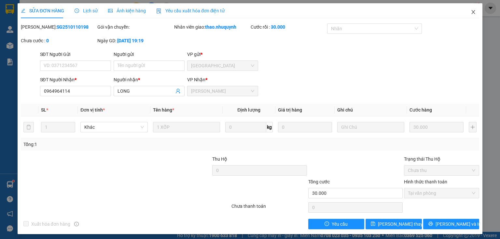
click at [471, 12] on icon "close" at bounding box center [473, 12] width 4 height 4
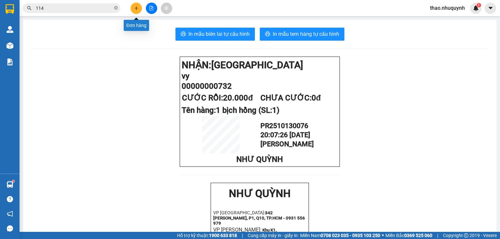
click at [134, 8] on icon "plus" at bounding box center [136, 8] width 5 height 5
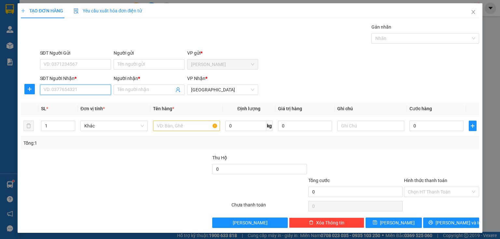
click at [84, 90] on input "SĐT Người Nhận *" at bounding box center [75, 90] width 71 height 10
click at [52, 103] on div "0919854405 - thư" at bounding box center [75, 102] width 62 height 7
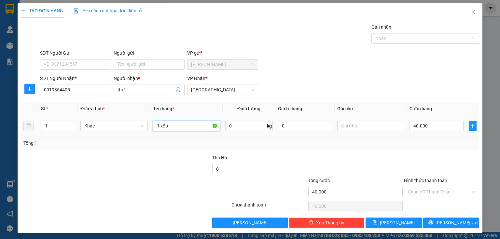
drag, startPoint x: 159, startPoint y: 122, endPoint x: 153, endPoint y: 120, distance: 6.1
click at [153, 120] on div "1 xốp" at bounding box center [186, 125] width 67 height 13
click at [429, 123] on input "40.000" at bounding box center [436, 126] width 54 height 10
click at [411, 191] on input "Hình thức thanh toán" at bounding box center [439, 192] width 63 height 10
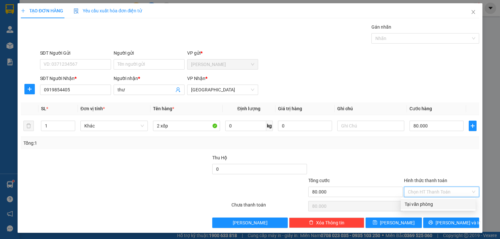
click at [412, 208] on div "Tại văn phòng" at bounding box center [437, 204] width 67 height 7
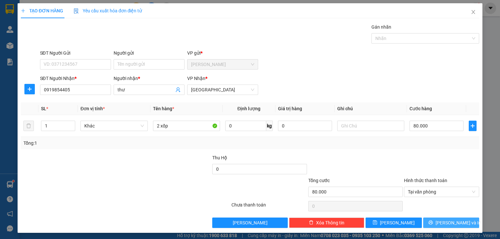
click at [431, 221] on button "[PERSON_NAME] và In" at bounding box center [451, 223] width 56 height 10
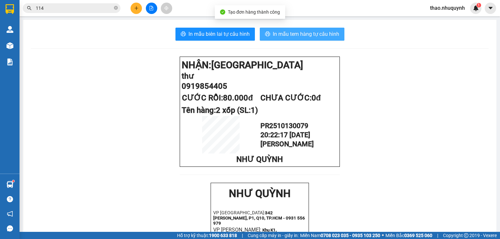
click at [288, 34] on span "In mẫu tem hàng tự cấu hình" at bounding box center [306, 34] width 66 height 8
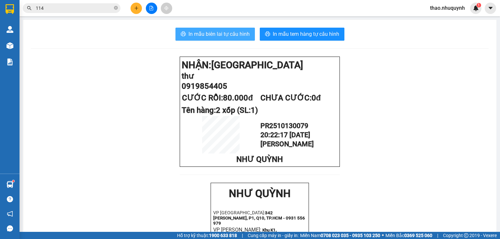
click at [216, 35] on span "In mẫu biên lai tự cấu hình" at bounding box center [218, 34] width 61 height 8
click at [134, 9] on icon "plus" at bounding box center [136, 8] width 5 height 5
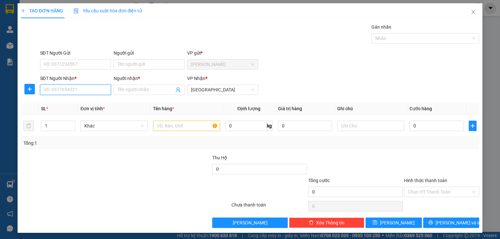
click at [74, 88] on input "SĐT Người Nhận *" at bounding box center [75, 90] width 71 height 10
click at [61, 99] on div "0984855677 - CHÂU" at bounding box center [75, 102] width 70 height 10
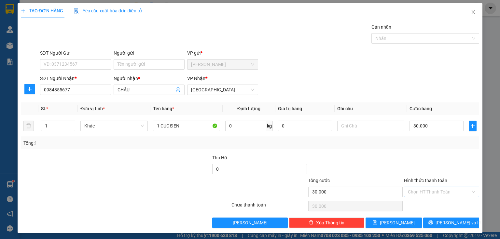
click at [415, 191] on input "Hình thức thanh toán" at bounding box center [439, 192] width 63 height 10
click at [416, 204] on div "Tại văn phòng" at bounding box center [437, 204] width 67 height 7
click at [428, 223] on button "[PERSON_NAME] và In" at bounding box center [451, 223] width 56 height 10
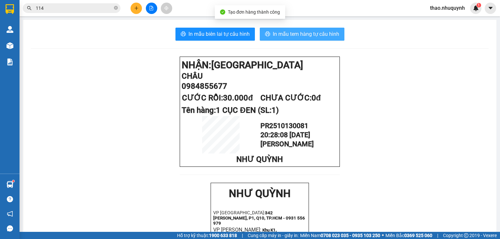
click at [298, 28] on button "In mẫu tem hàng tự cấu hình" at bounding box center [302, 34] width 85 height 13
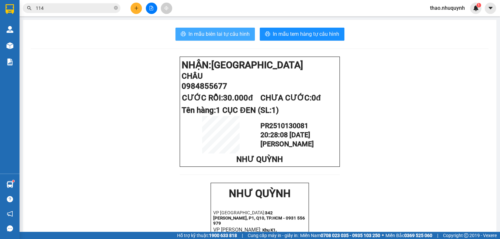
click at [204, 33] on span "In mẫu biên lai tự cấu hình" at bounding box center [218, 34] width 61 height 8
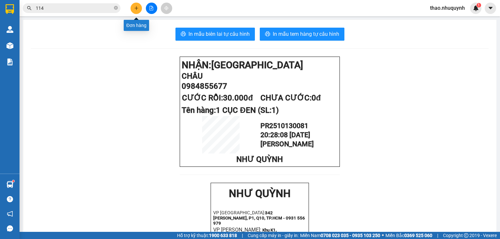
click at [137, 7] on icon "plus" at bounding box center [136, 8] width 5 height 5
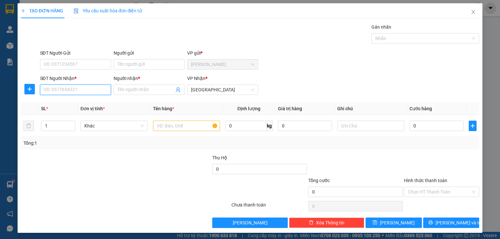
click at [91, 90] on input "SĐT Người Nhận *" at bounding box center [75, 90] width 71 height 10
click at [85, 99] on div "0908062443 - hải" at bounding box center [75, 102] width 62 height 7
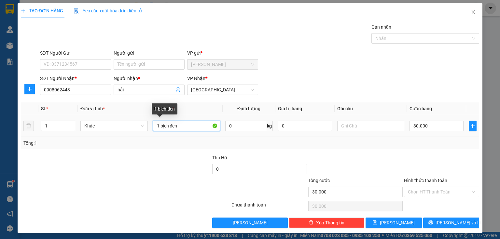
click at [191, 121] on input "1 bịch đen" at bounding box center [186, 126] width 67 height 10
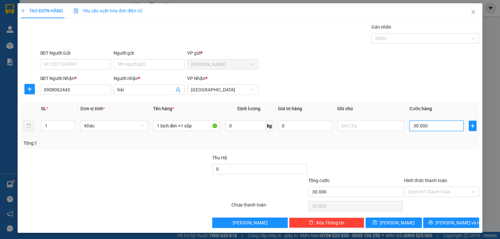
click at [440, 124] on input "30.000" at bounding box center [436, 126] width 54 height 10
click at [430, 223] on button "[PERSON_NAME] và In" at bounding box center [451, 223] width 56 height 10
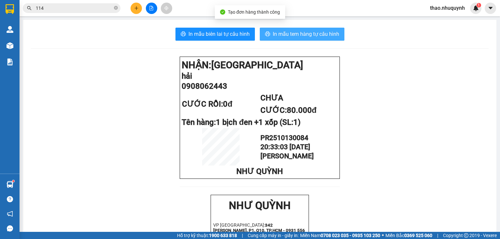
click at [265, 33] on icon "printer" at bounding box center [267, 33] width 5 height 5
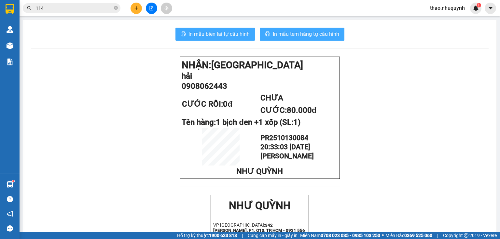
click at [207, 33] on span "In mẫu biên lai tự cấu hình" at bounding box center [218, 34] width 61 height 8
